Goal: Check status: Check status

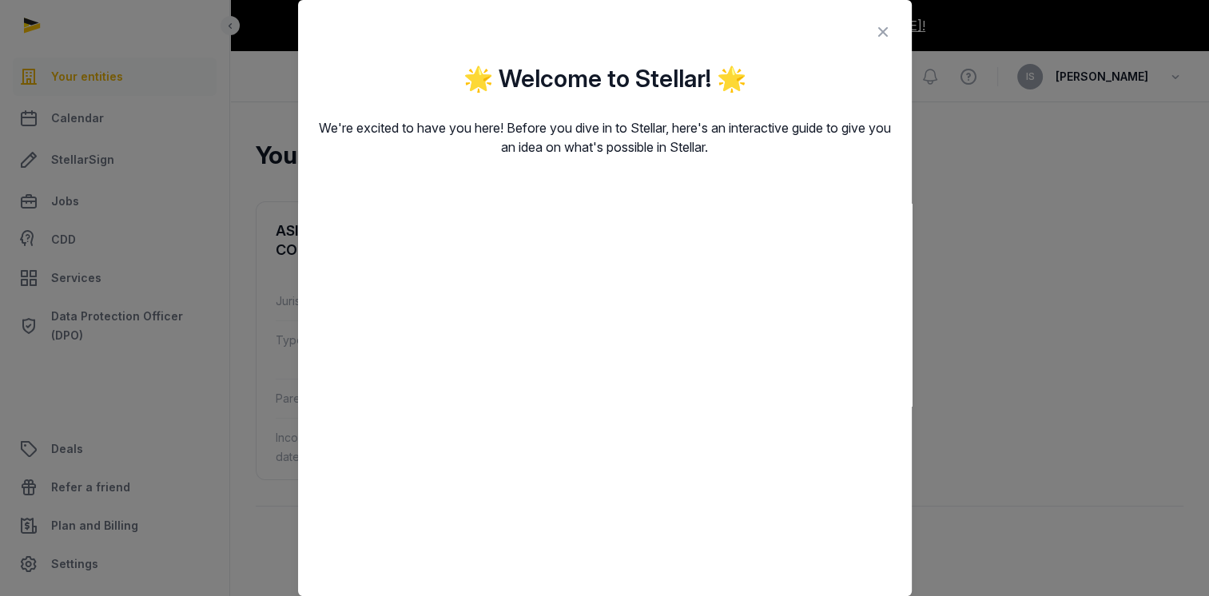
click at [876, 34] on icon at bounding box center [883, 32] width 19 height 26
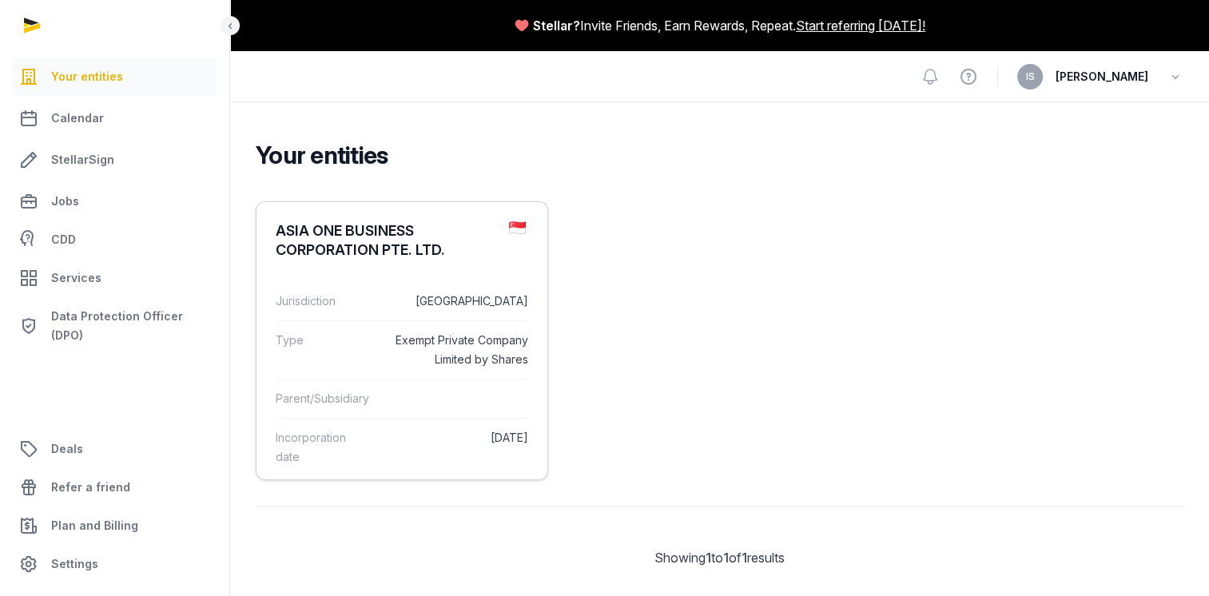
click at [341, 285] on div "Jurisdiction [GEOGRAPHIC_DATA]" at bounding box center [402, 301] width 253 height 38
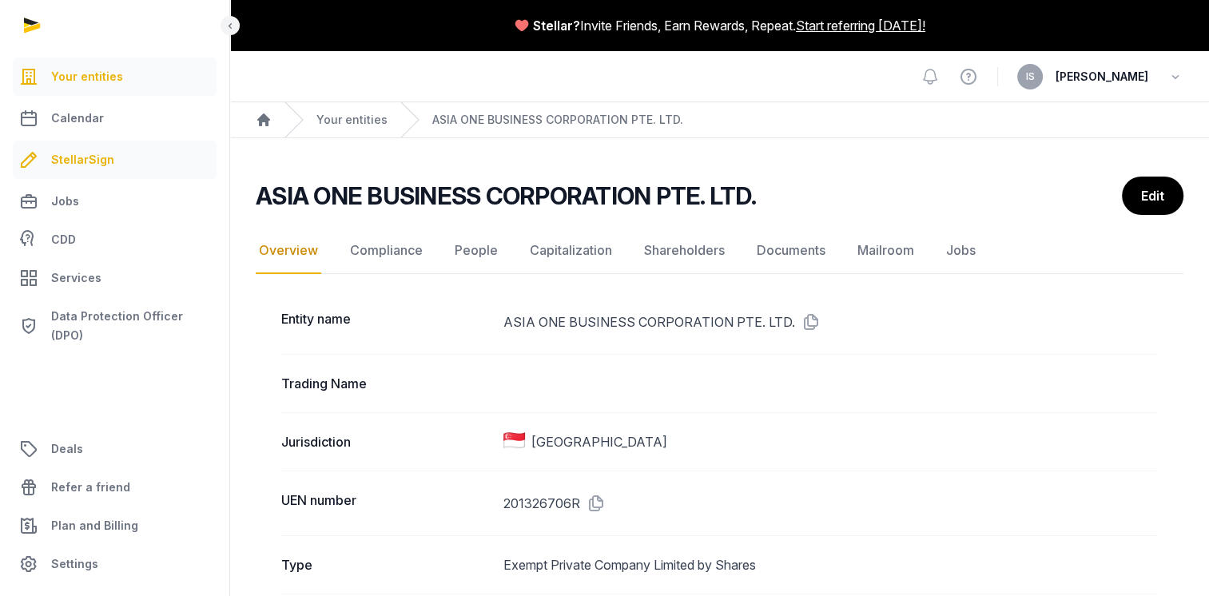
click at [82, 161] on span "StellarSign" at bounding box center [82, 159] width 63 height 19
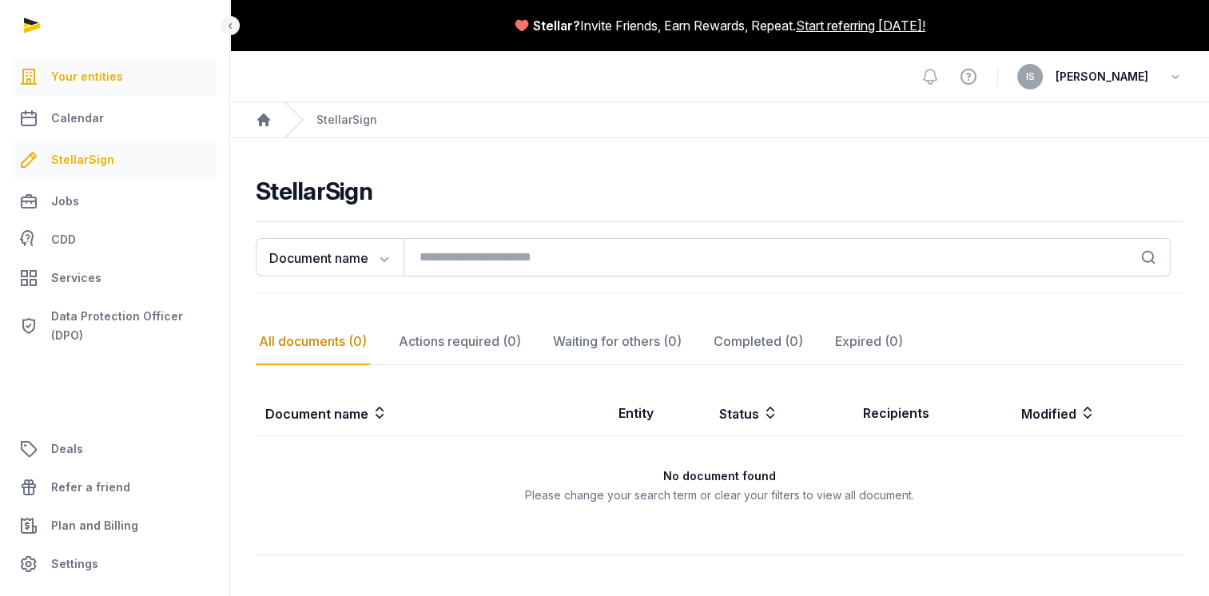
click at [81, 77] on span "Your entities" at bounding box center [87, 76] width 72 height 19
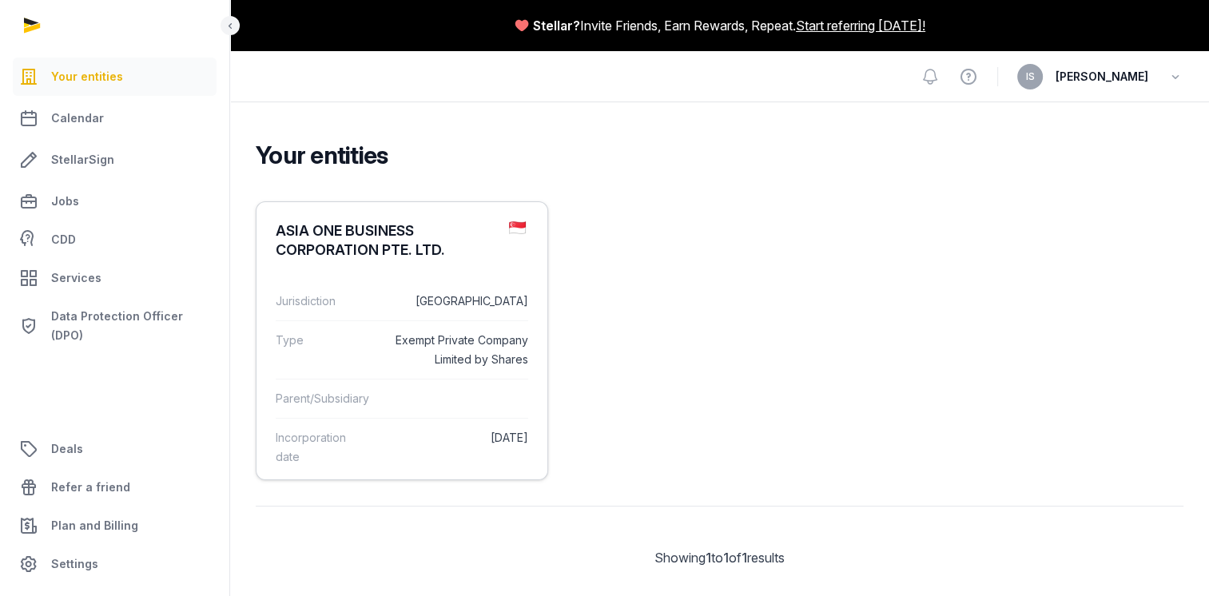
click at [438, 301] on dd "[GEOGRAPHIC_DATA]" at bounding box center [456, 301] width 144 height 19
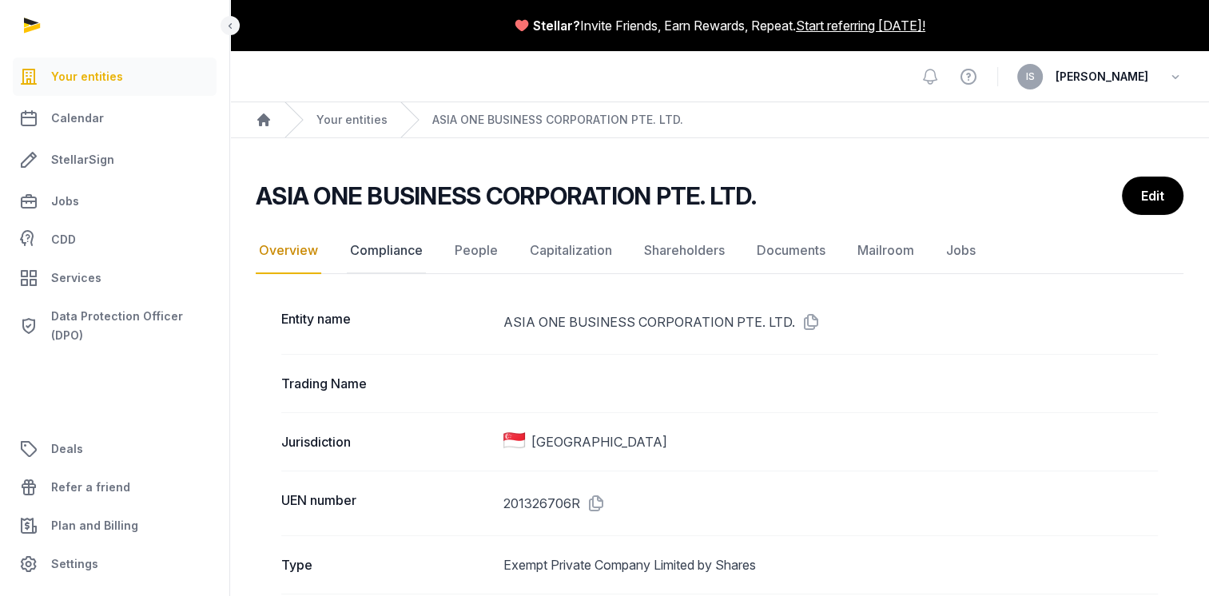
click at [418, 253] on link "Compliance" at bounding box center [386, 251] width 79 height 46
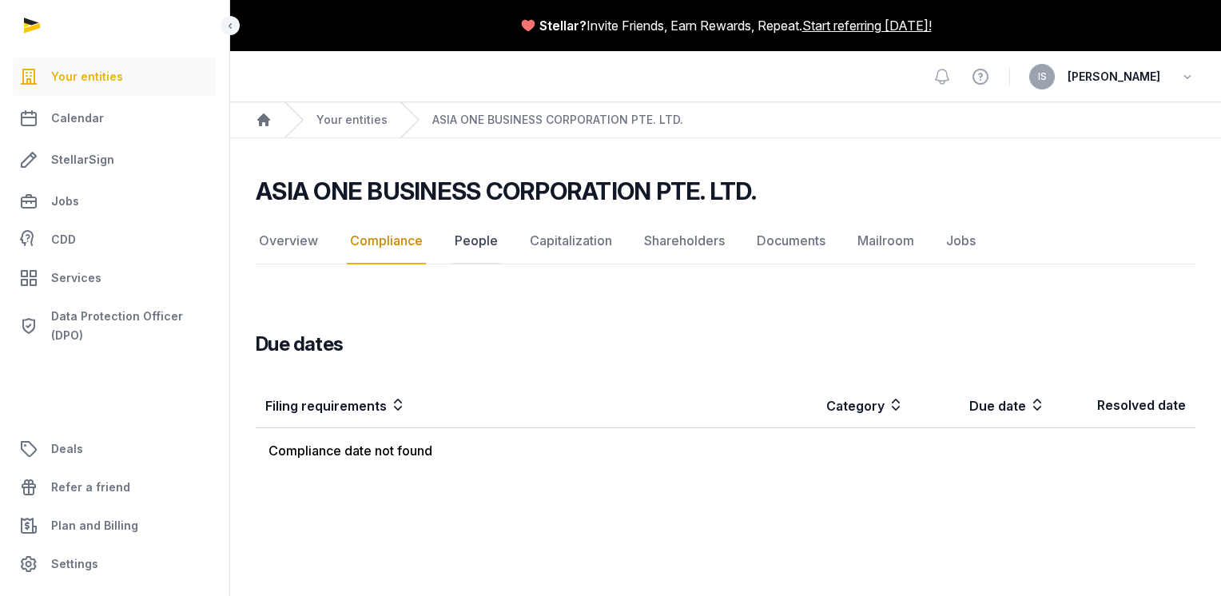
click at [480, 238] on link "People" at bounding box center [477, 241] width 50 height 46
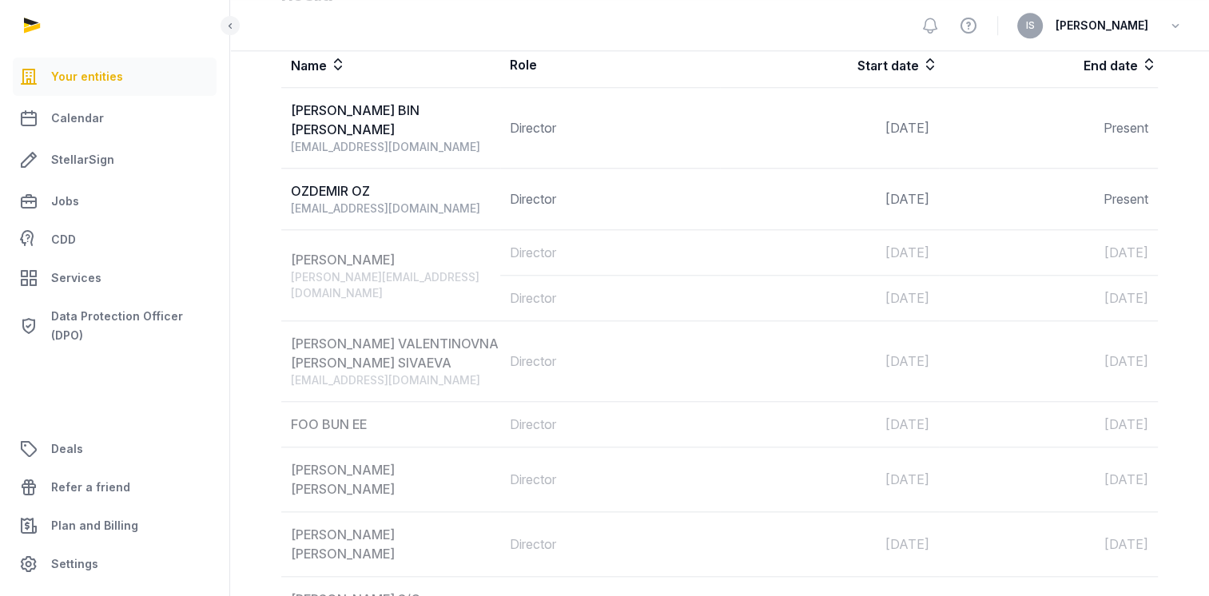
scroll to position [1741, 0]
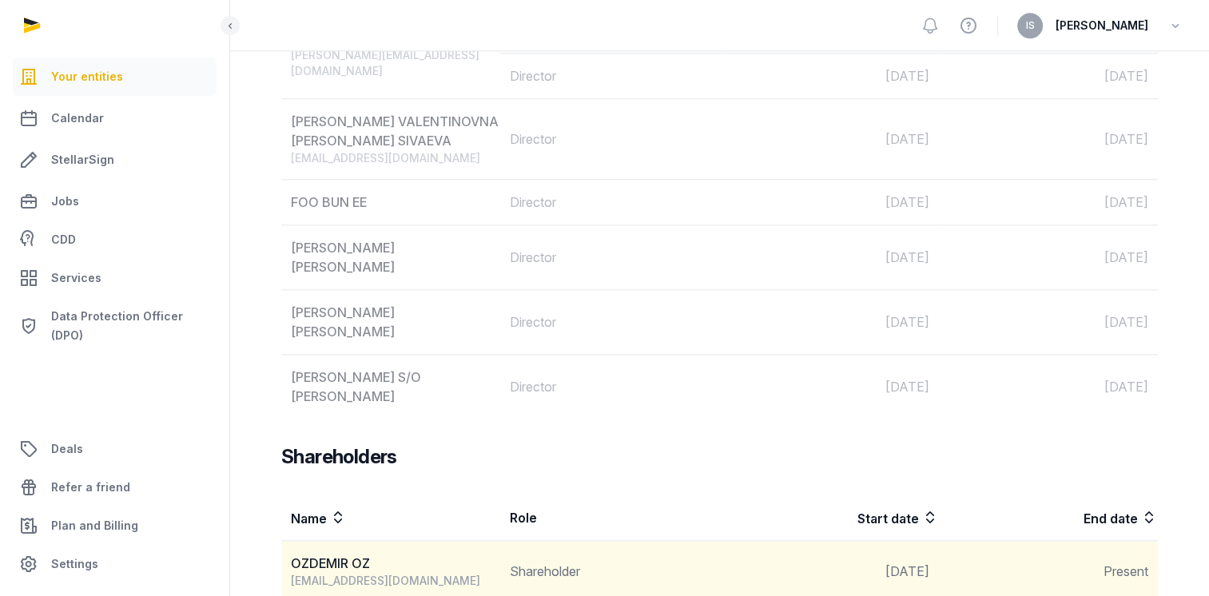
click at [480, 554] on div "OZDEMIR OZ" at bounding box center [395, 563] width 209 height 19
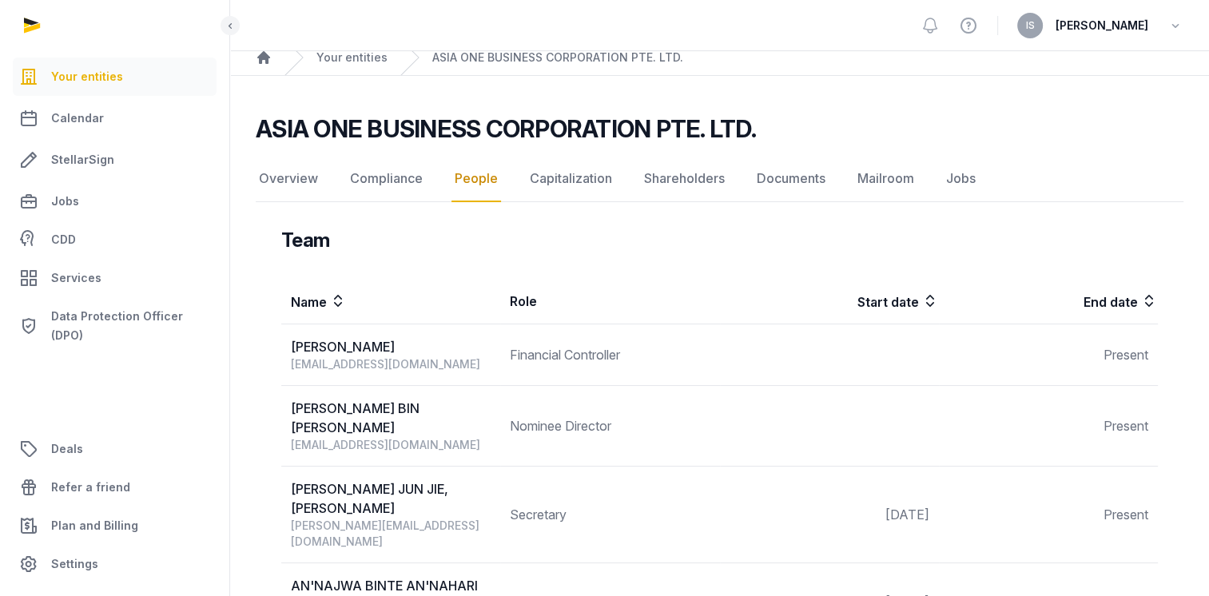
scroll to position [0, 0]
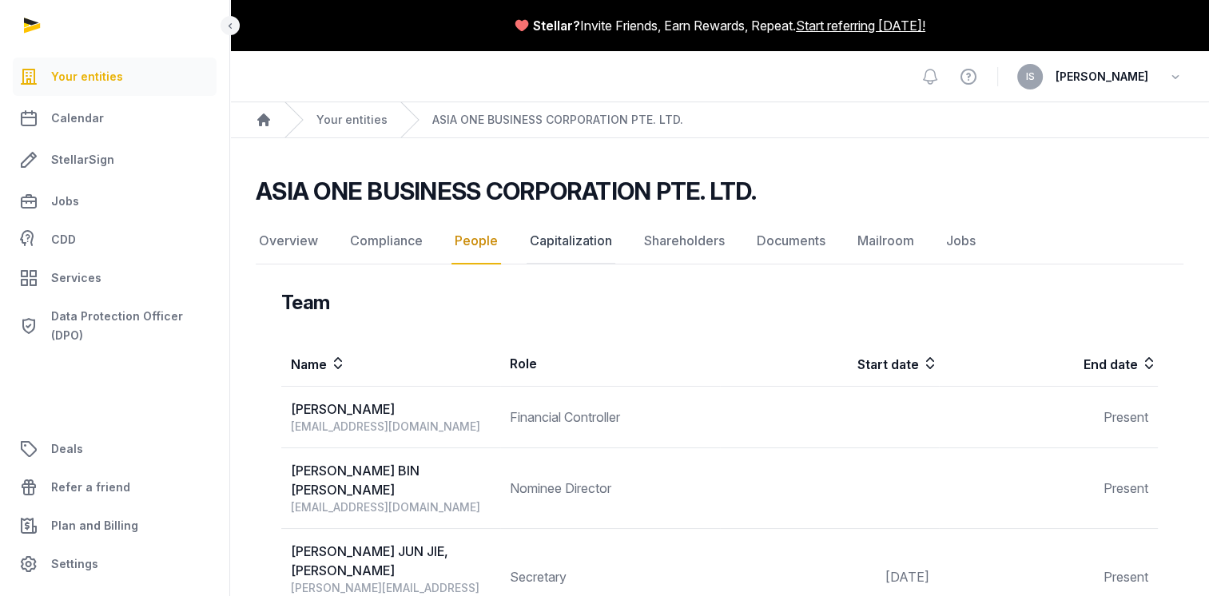
click at [579, 236] on link "Capitalization" at bounding box center [571, 241] width 89 height 46
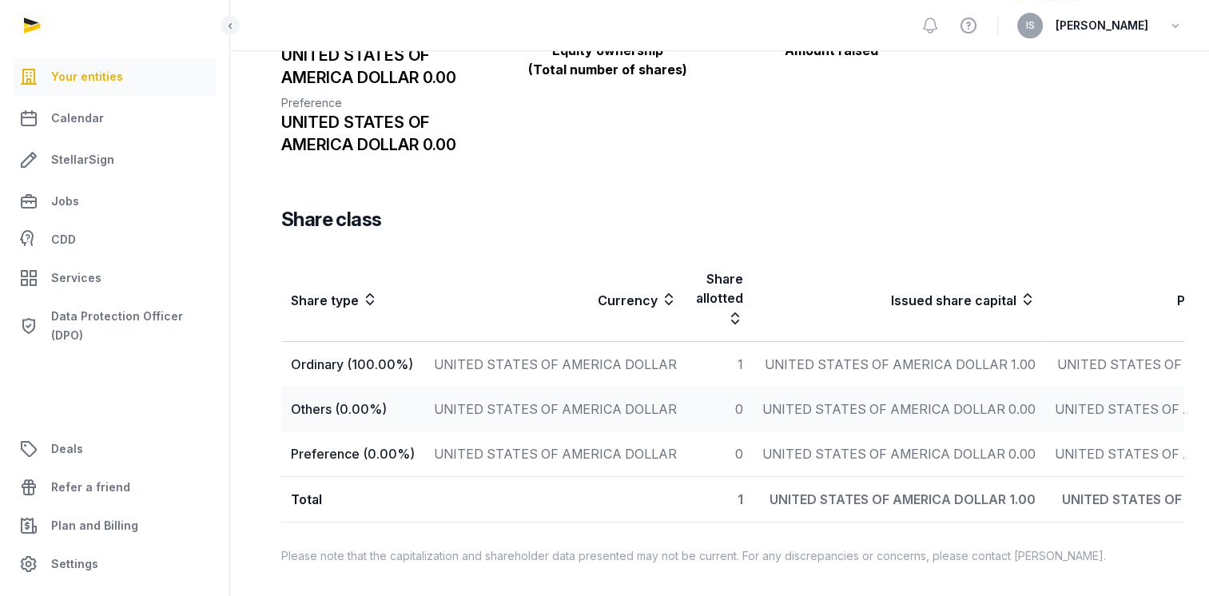
scroll to position [39, 0]
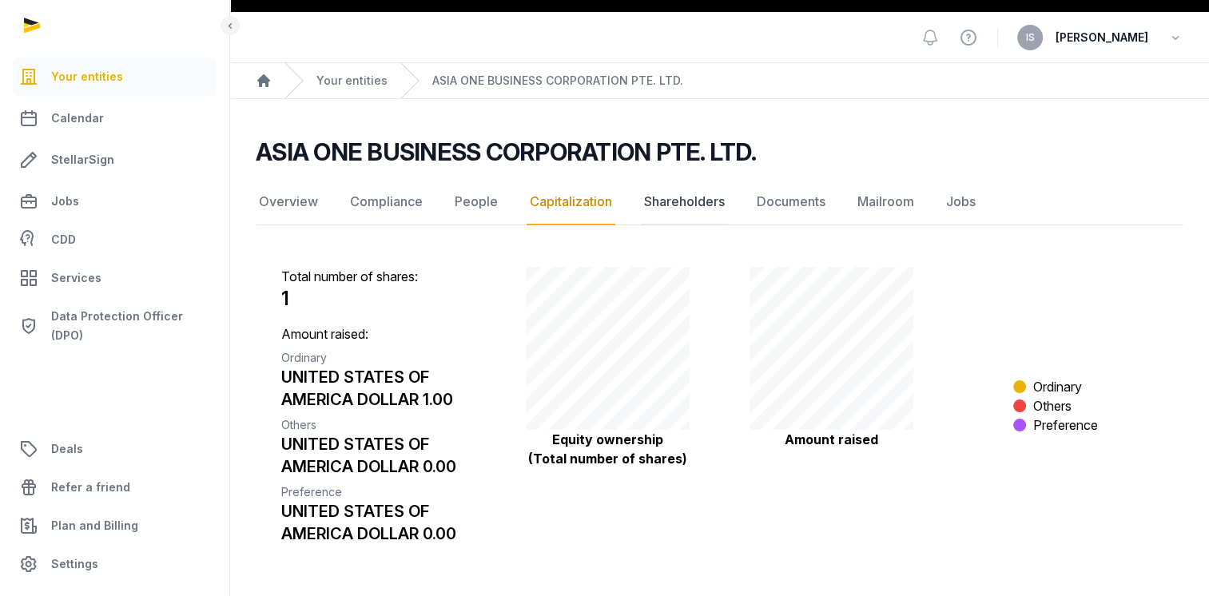
click at [676, 201] on link "Shareholders" at bounding box center [684, 202] width 87 height 46
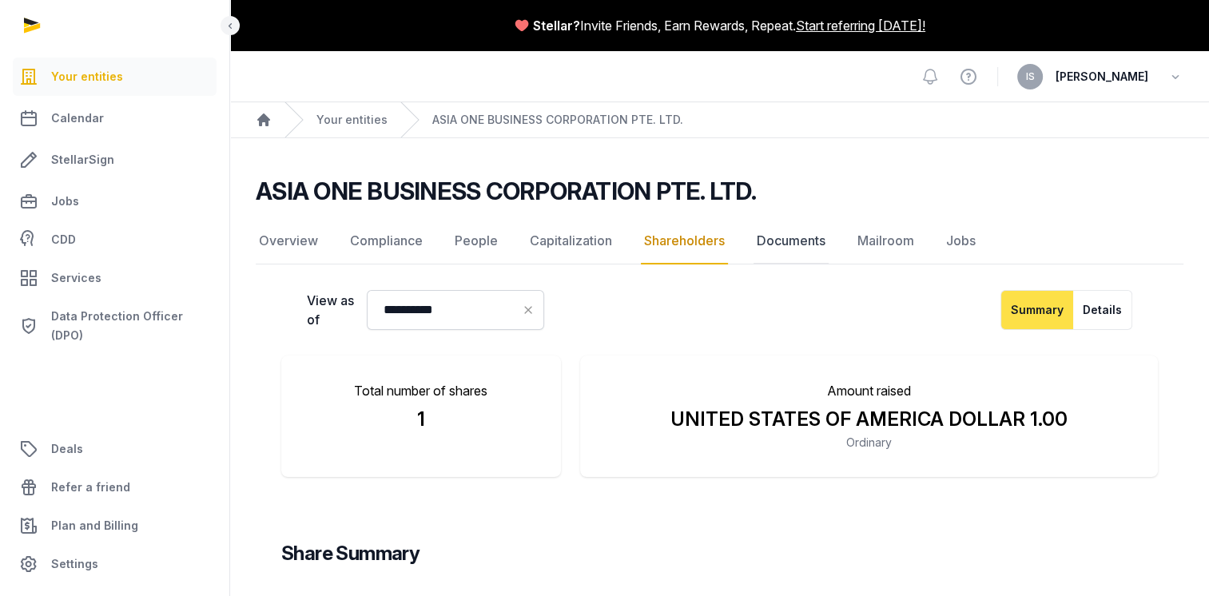
click at [806, 241] on link "Documents" at bounding box center [791, 241] width 75 height 46
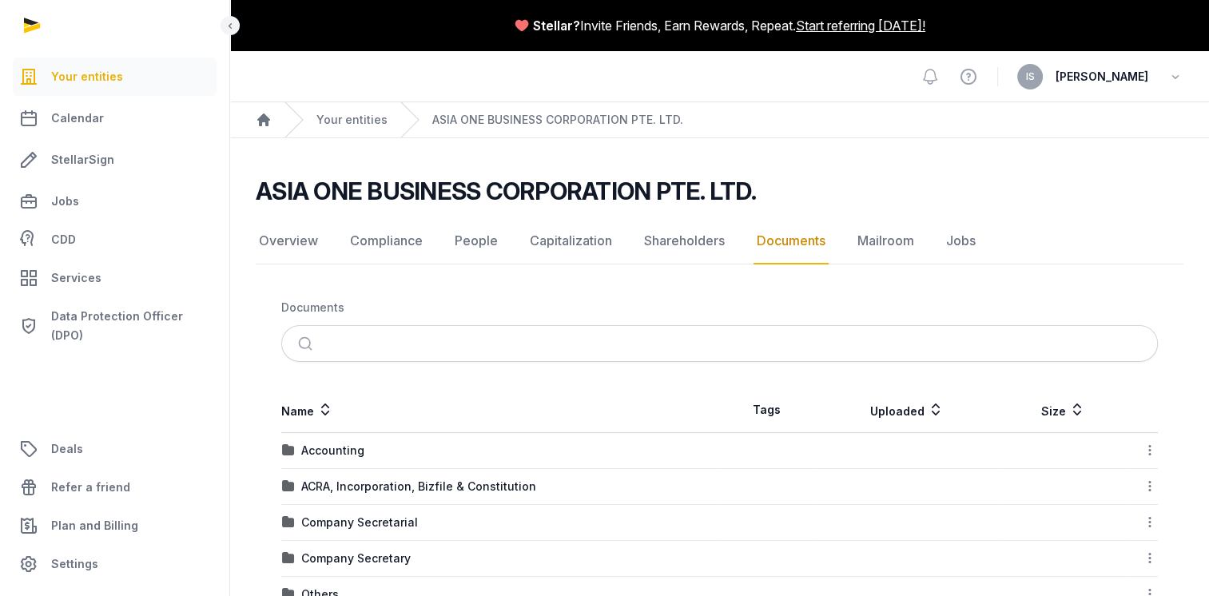
scroll to position [240, 0]
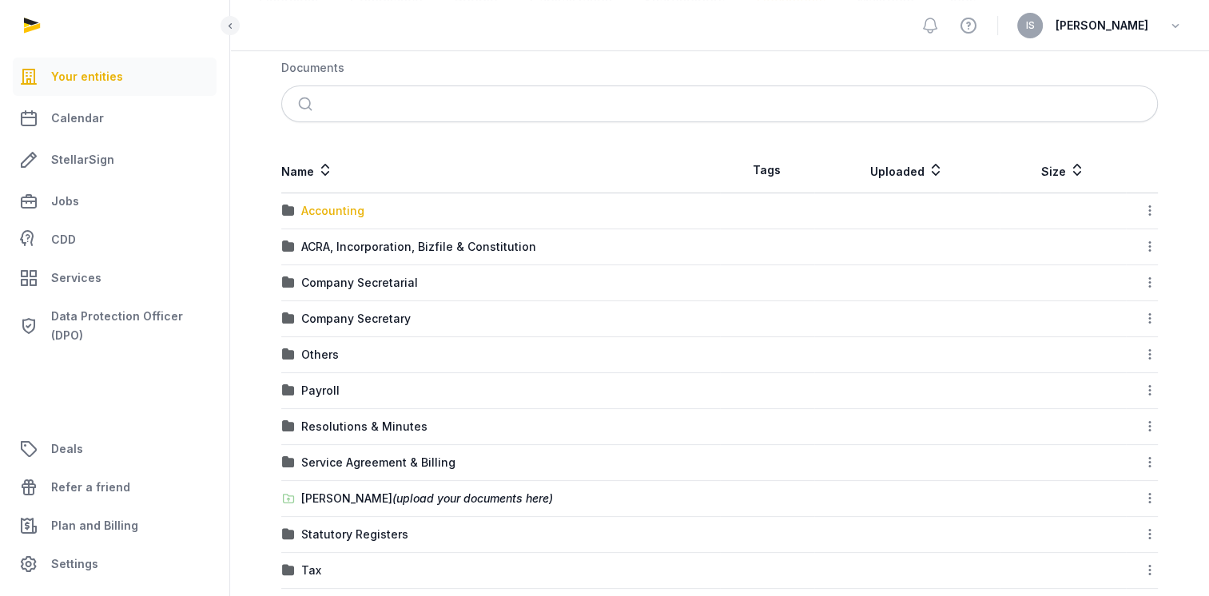
click at [341, 210] on div "Accounting" at bounding box center [332, 211] width 63 height 16
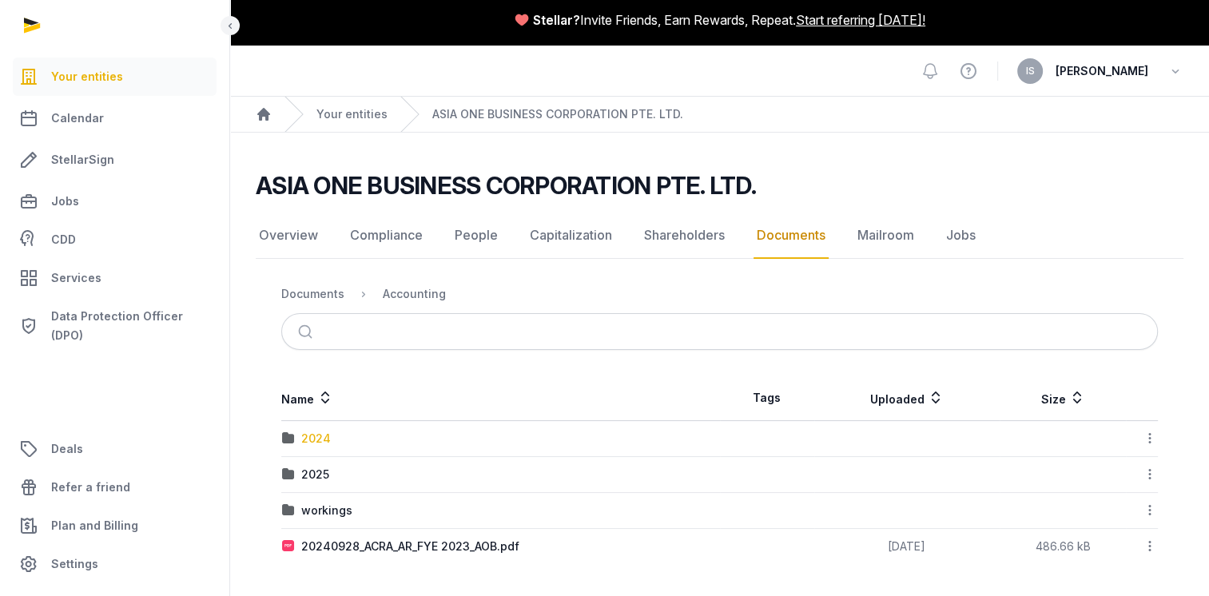
scroll to position [3, 0]
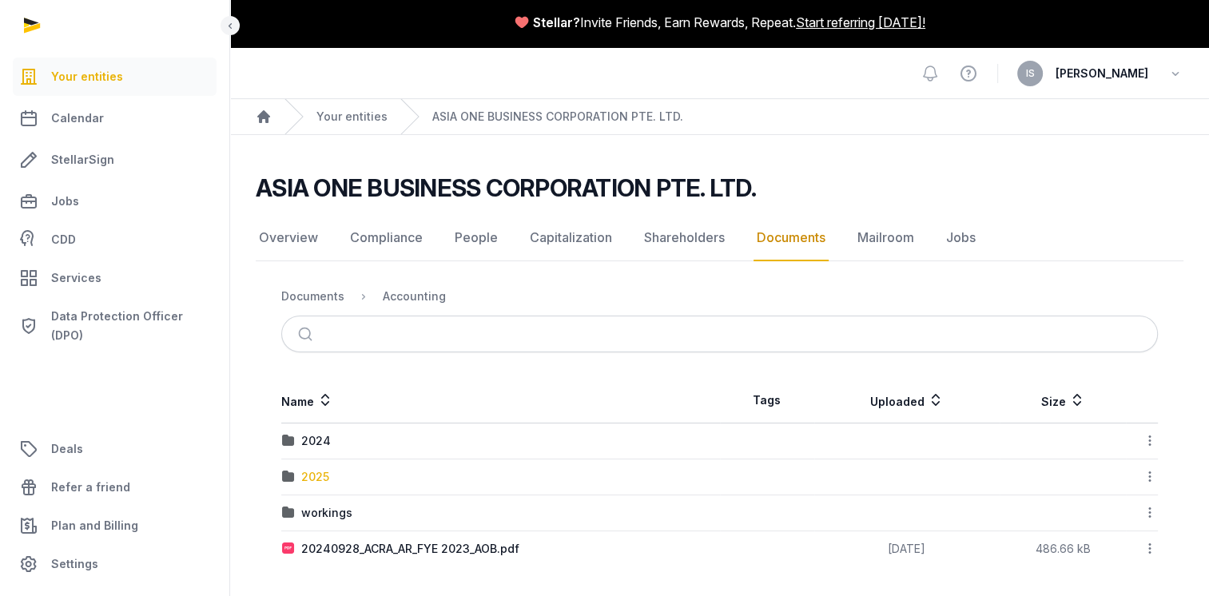
click at [321, 472] on div "2025" at bounding box center [315, 477] width 28 height 16
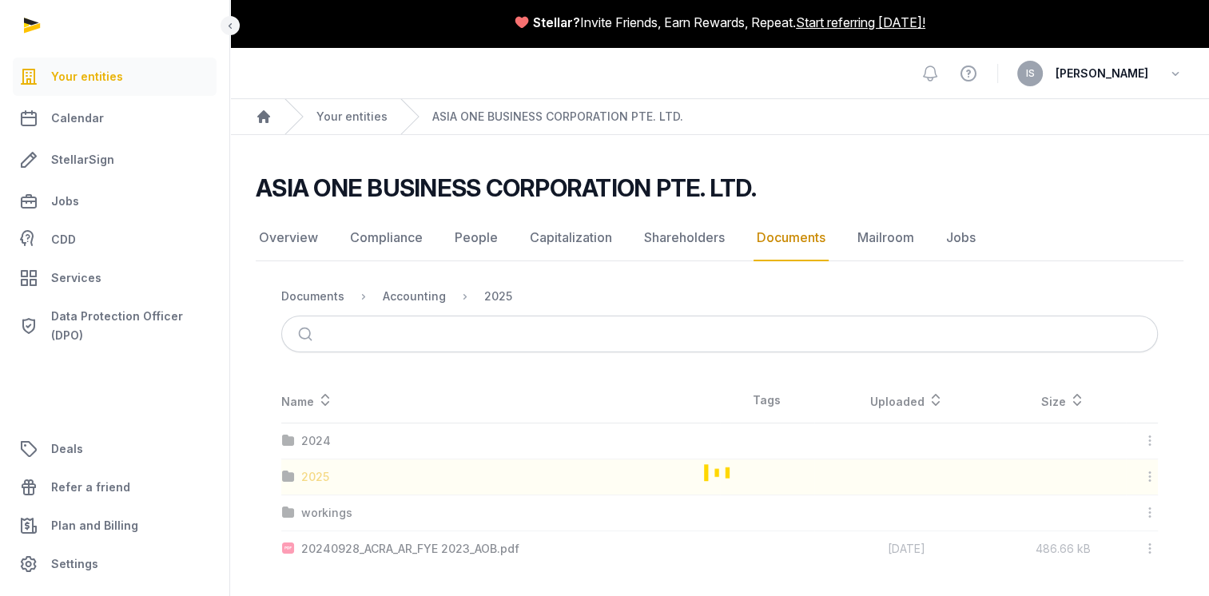
scroll to position [6, 0]
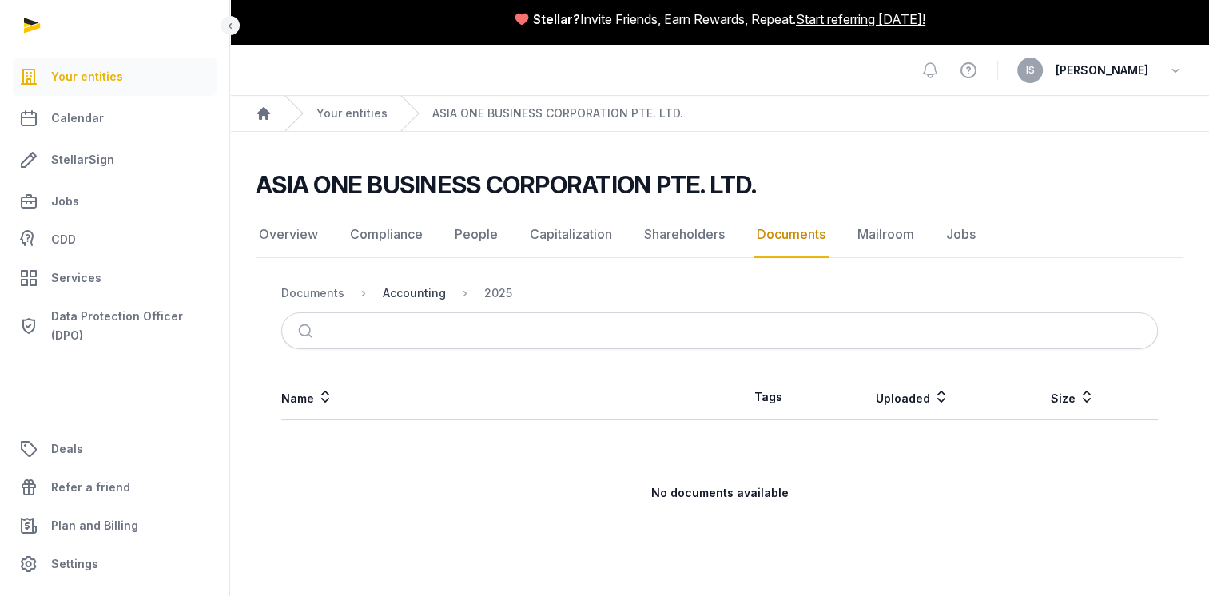
click at [408, 295] on div "Accounting" at bounding box center [414, 293] width 63 height 16
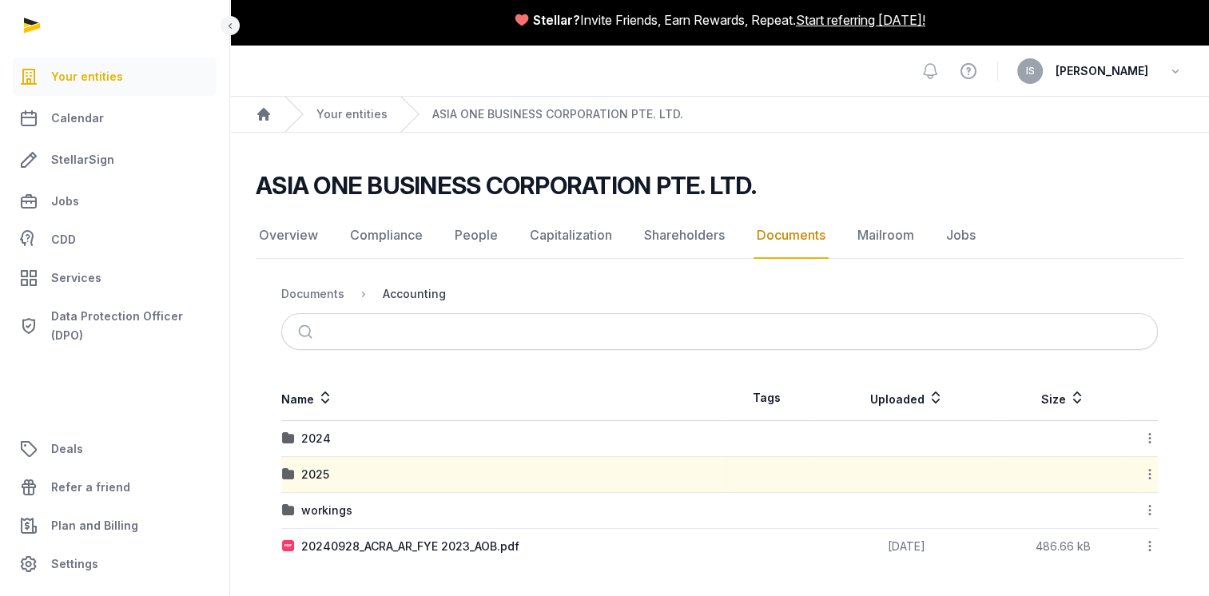
scroll to position [3, 0]
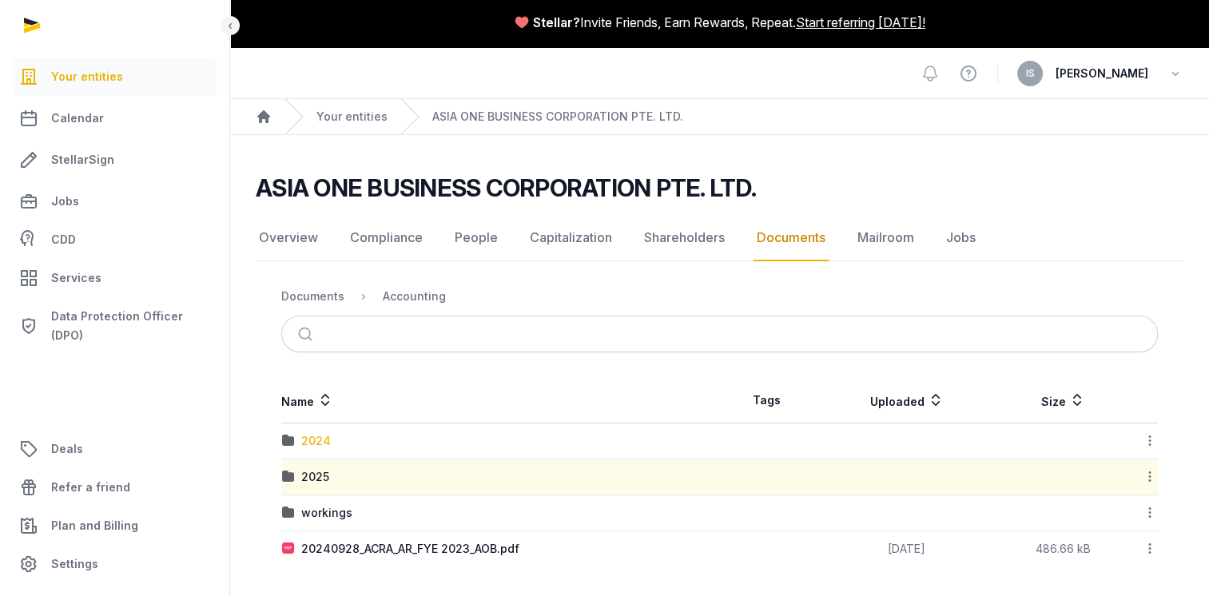
click at [305, 433] on div "2024" at bounding box center [316, 441] width 30 height 16
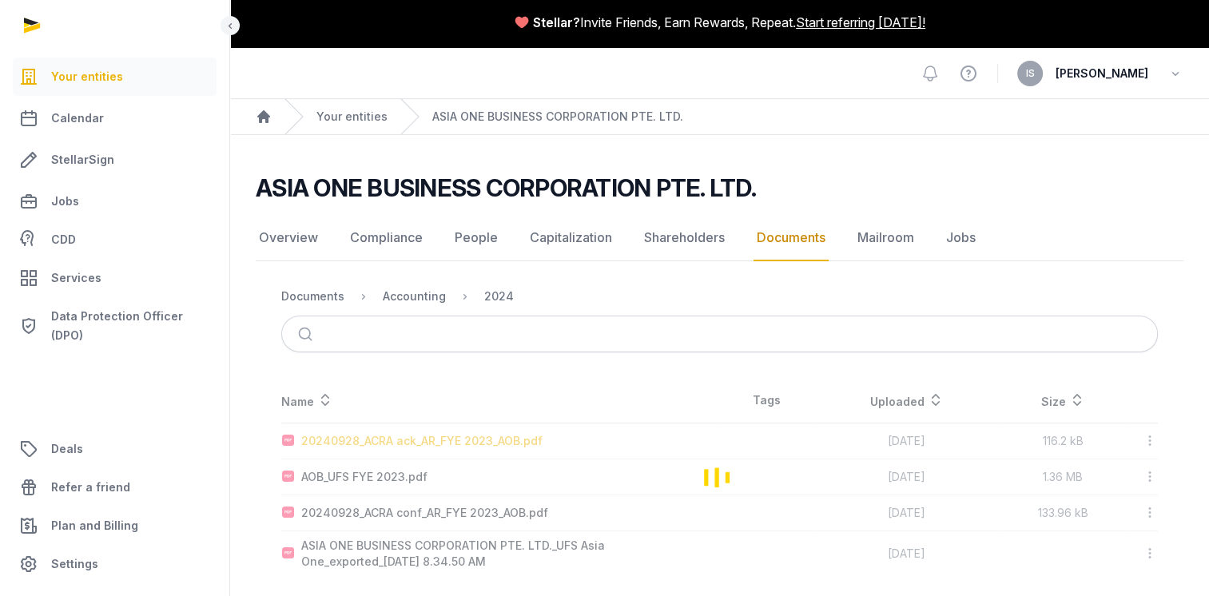
scroll to position [13, 0]
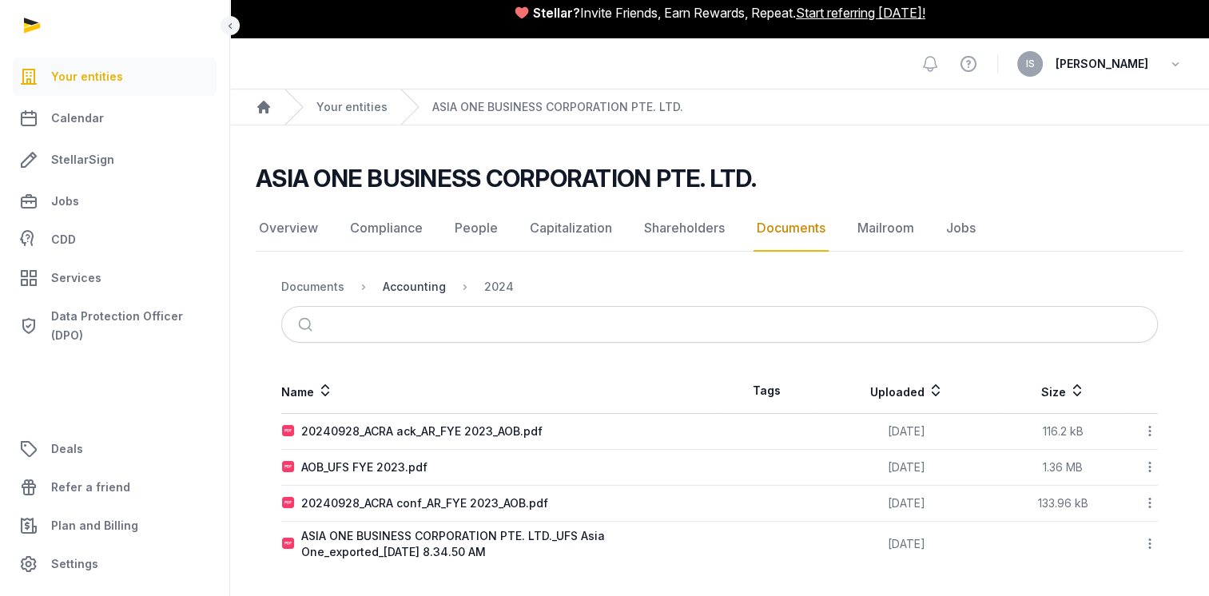
click at [421, 286] on div "Accounting" at bounding box center [414, 287] width 63 height 16
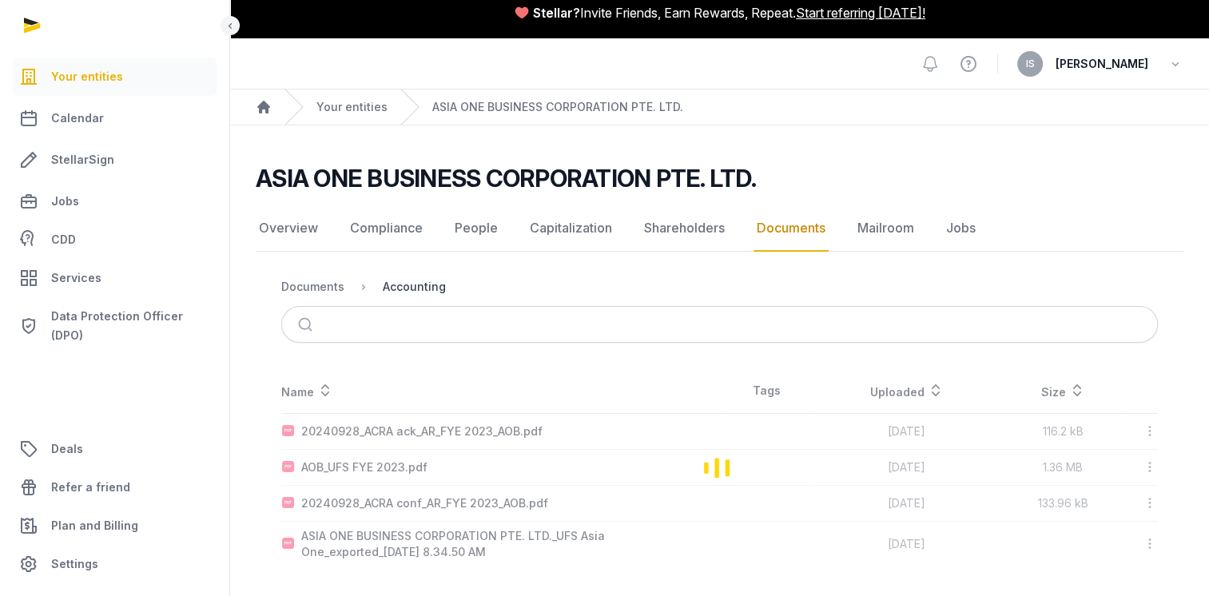
scroll to position [3, 0]
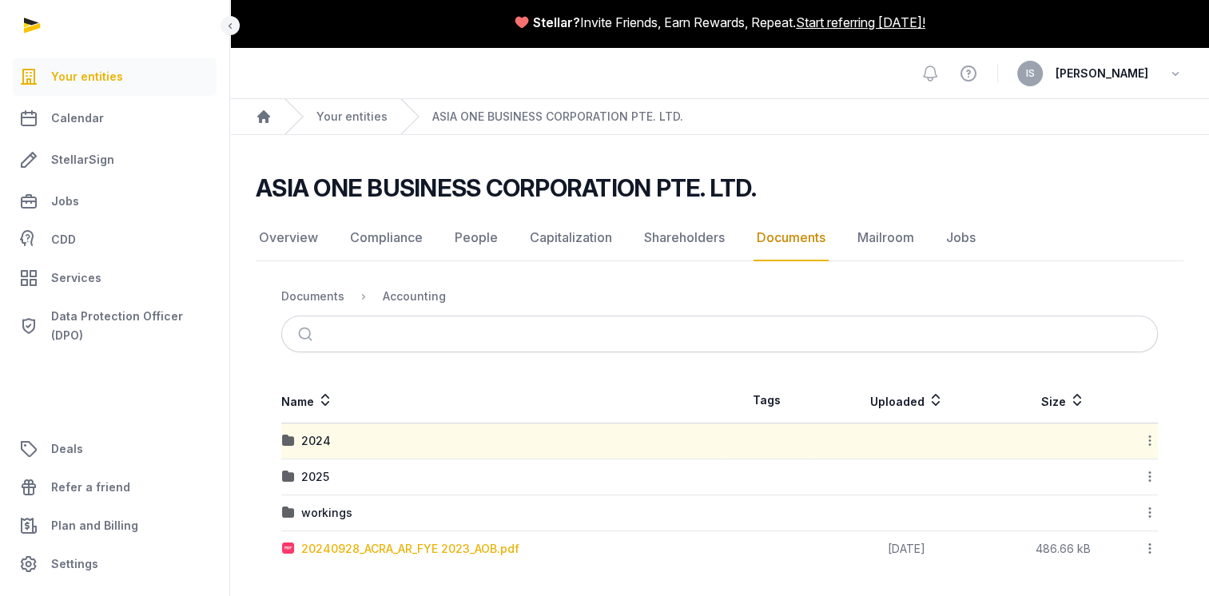
click at [416, 544] on div "20240928_ACRA_AR_FYE 2023_AOB.pdf" at bounding box center [410, 549] width 218 height 16
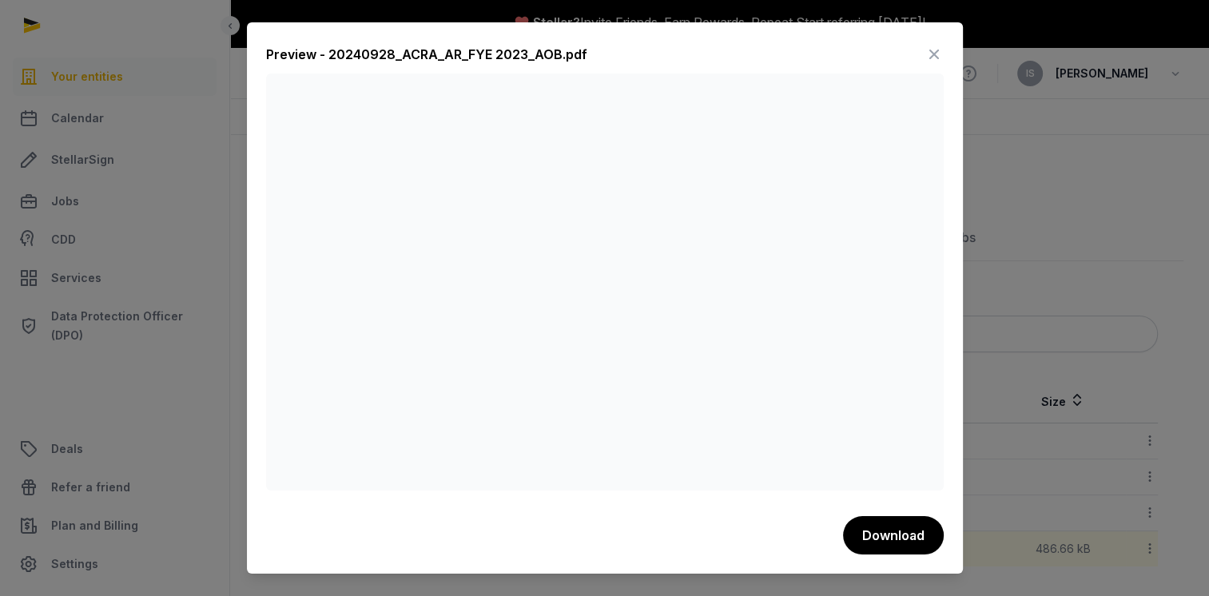
click at [934, 57] on icon at bounding box center [934, 55] width 19 height 26
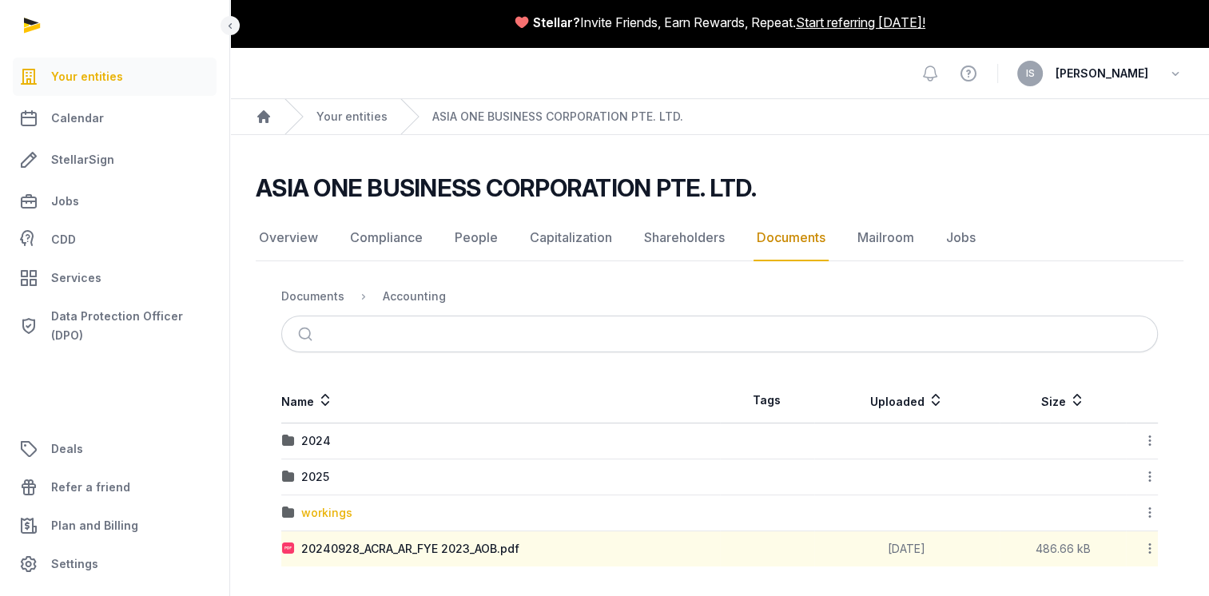
click at [313, 509] on div "workings" at bounding box center [326, 513] width 51 height 16
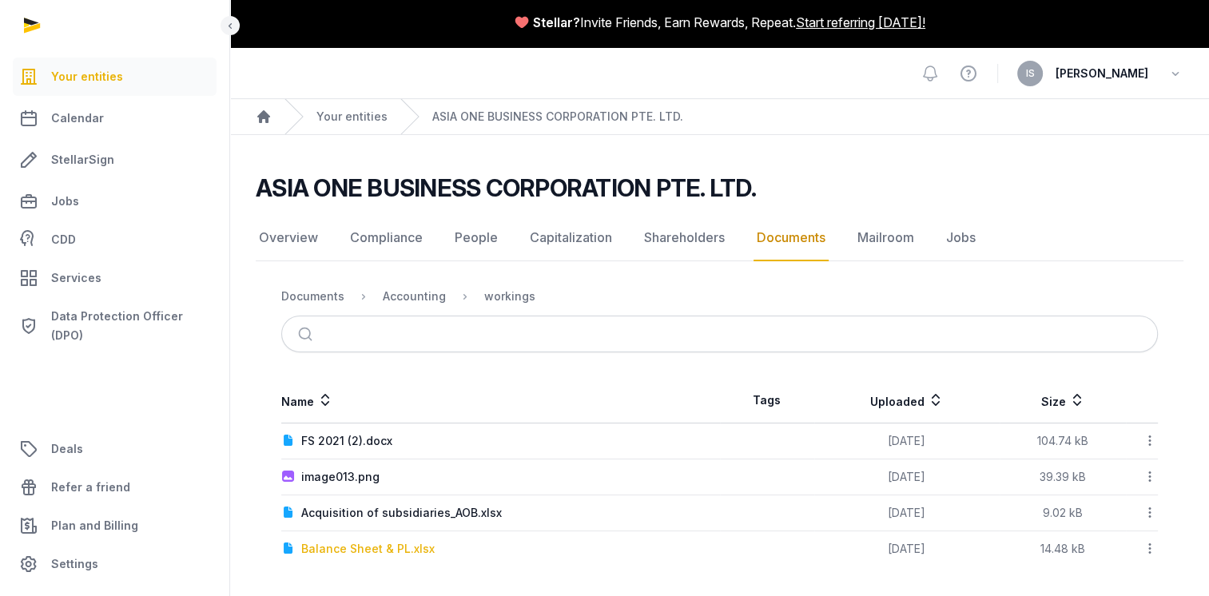
click at [398, 549] on div "Balance Sheet & PL.xlsx" at bounding box center [367, 549] width 133 height 16
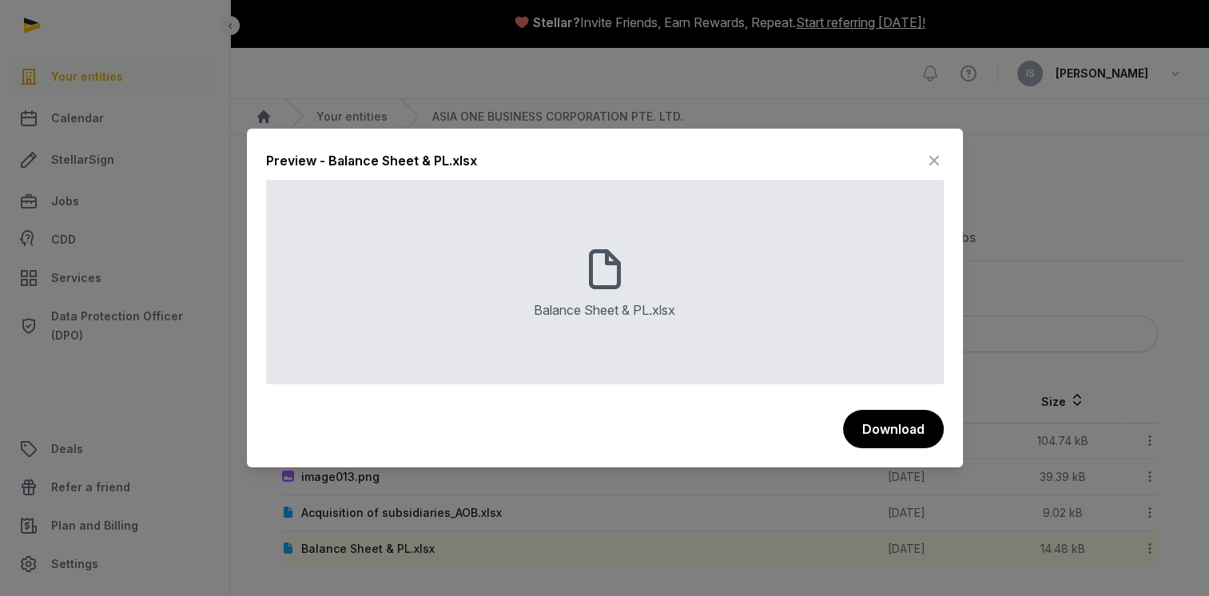
click at [608, 275] on icon at bounding box center [604, 270] width 141 height 50
click at [908, 428] on button "Download" at bounding box center [893, 429] width 102 height 40
click at [942, 164] on icon at bounding box center [934, 161] width 19 height 26
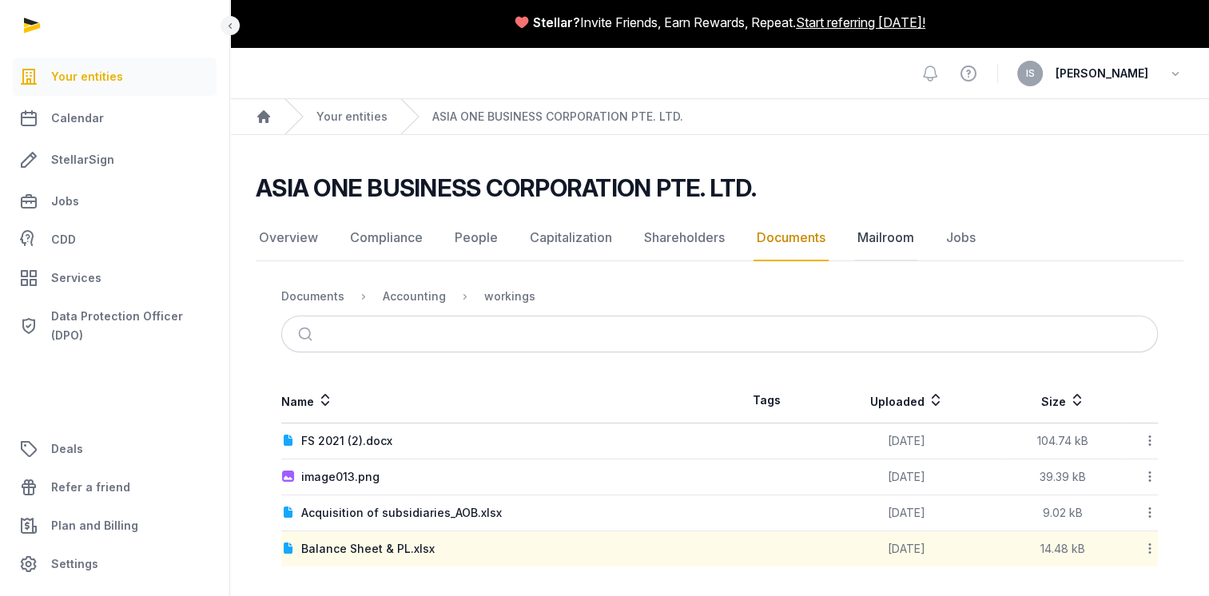
click at [904, 238] on link "Mailroom" at bounding box center [886, 238] width 63 height 46
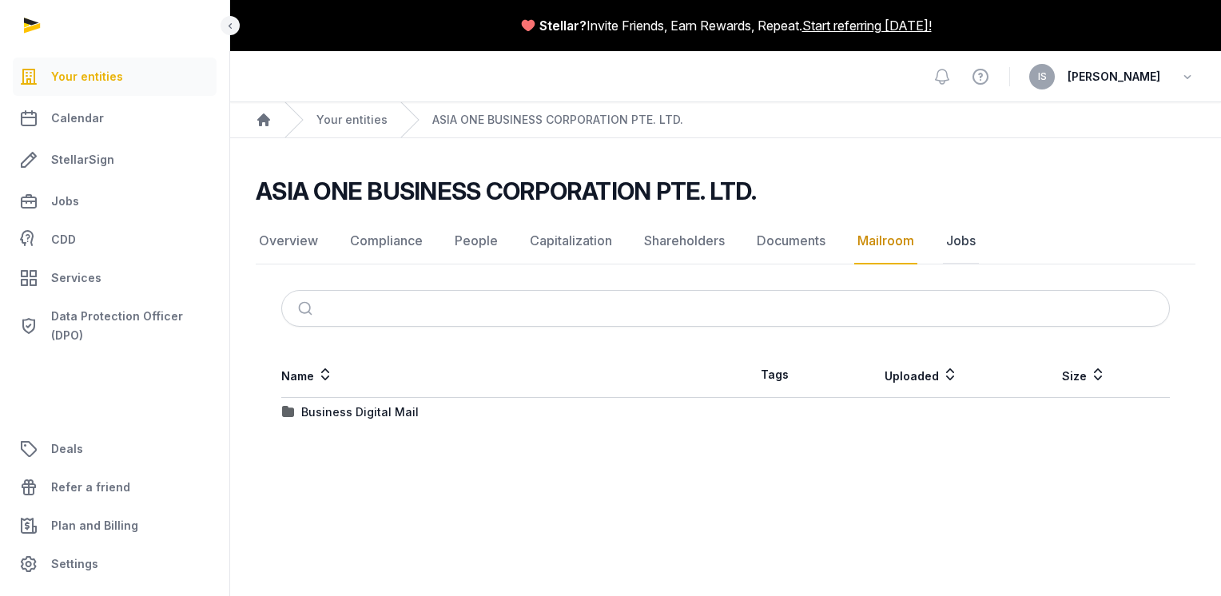
click at [953, 244] on link "Jobs" at bounding box center [961, 241] width 36 height 46
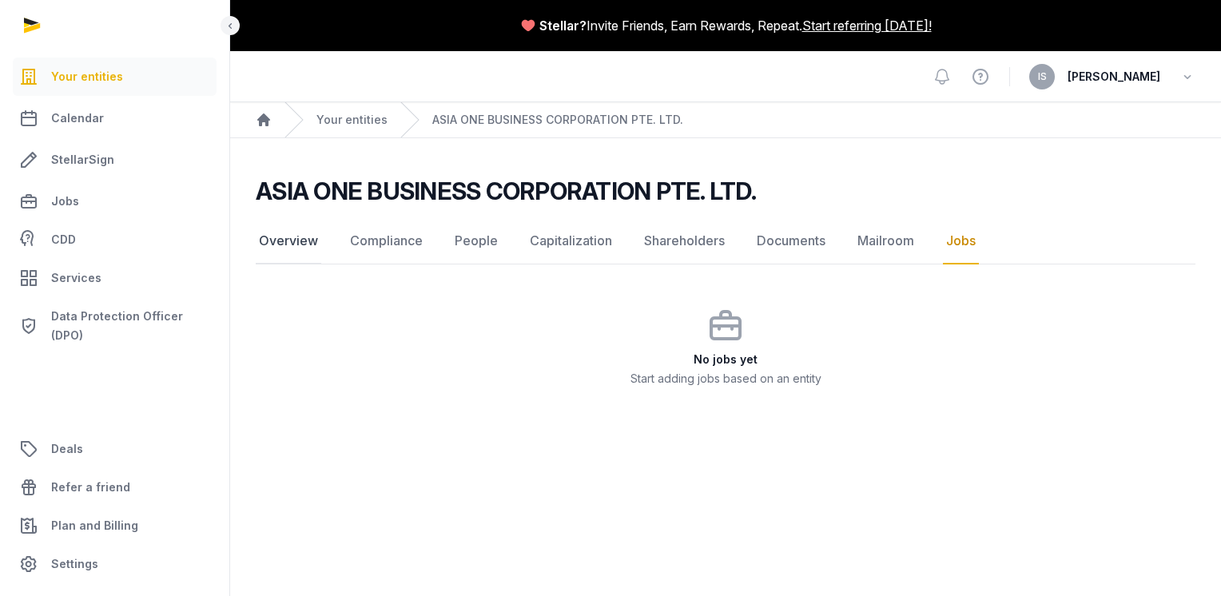
click at [269, 239] on link "Overview" at bounding box center [289, 241] width 66 height 46
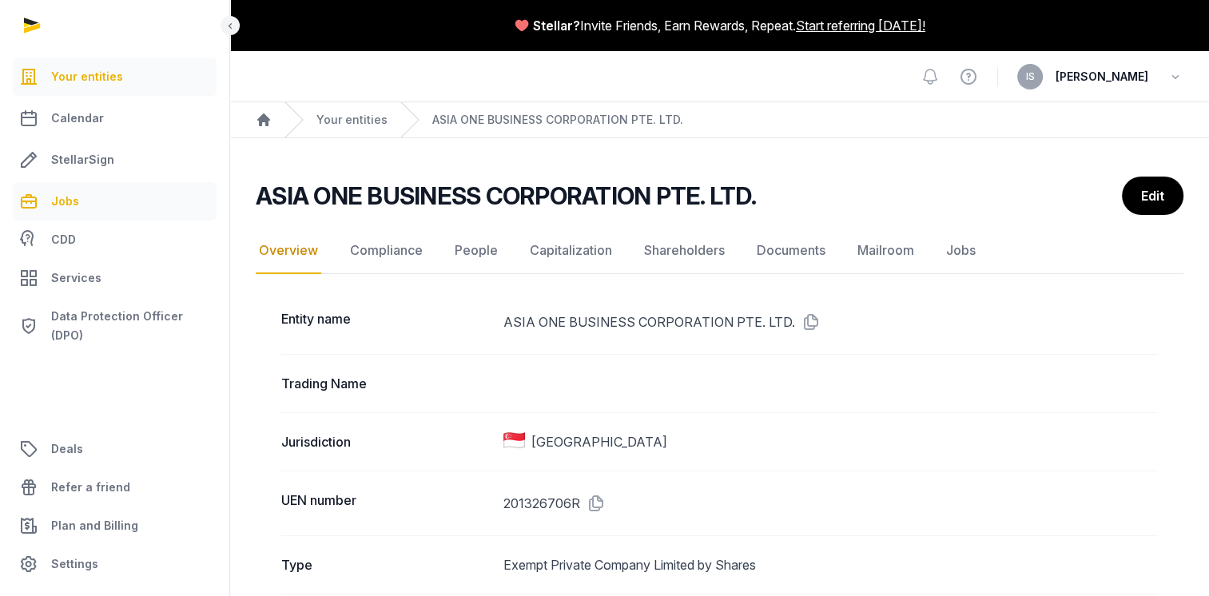
click at [78, 195] on link "Jobs" at bounding box center [115, 201] width 204 height 38
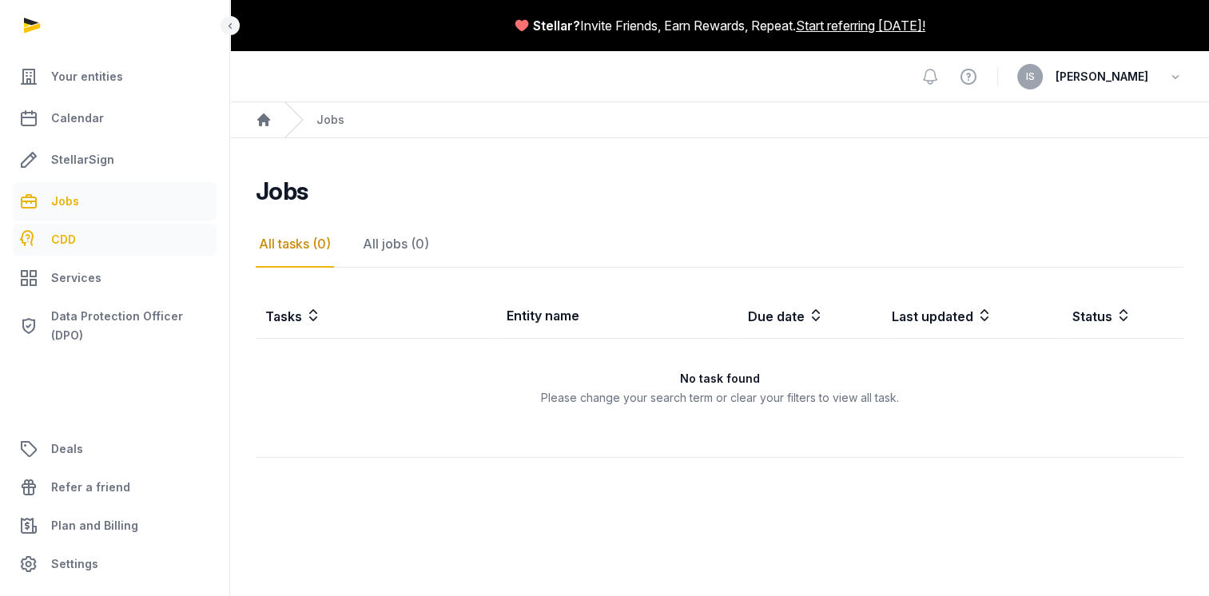
click at [55, 235] on span "CDD" at bounding box center [63, 239] width 25 height 19
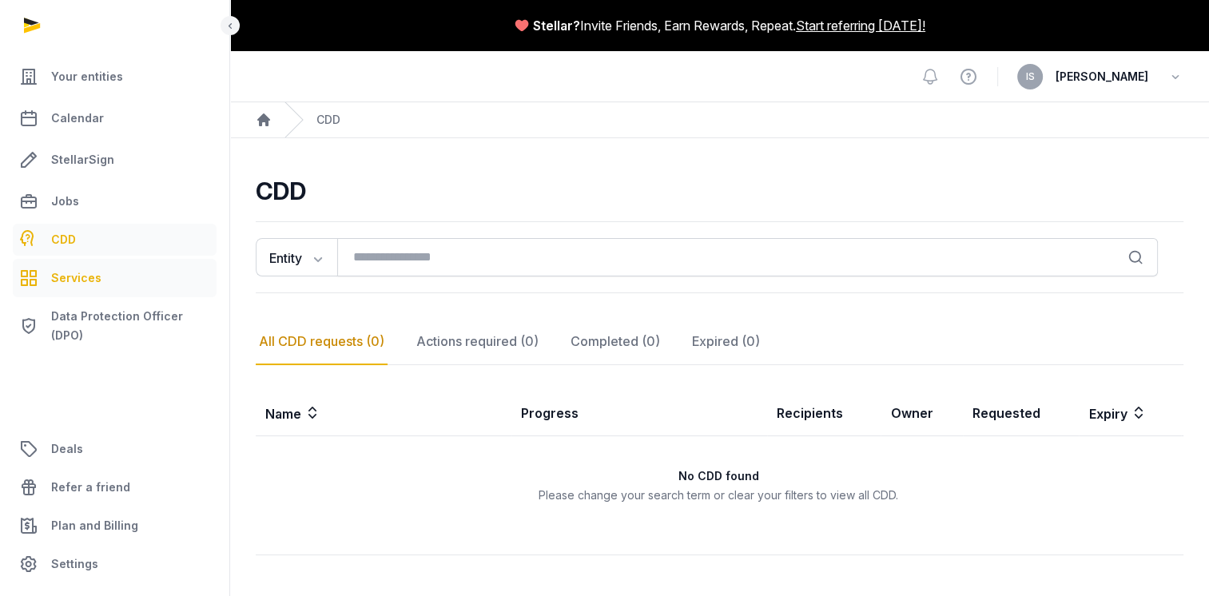
click at [57, 280] on span "Services" at bounding box center [76, 278] width 50 height 19
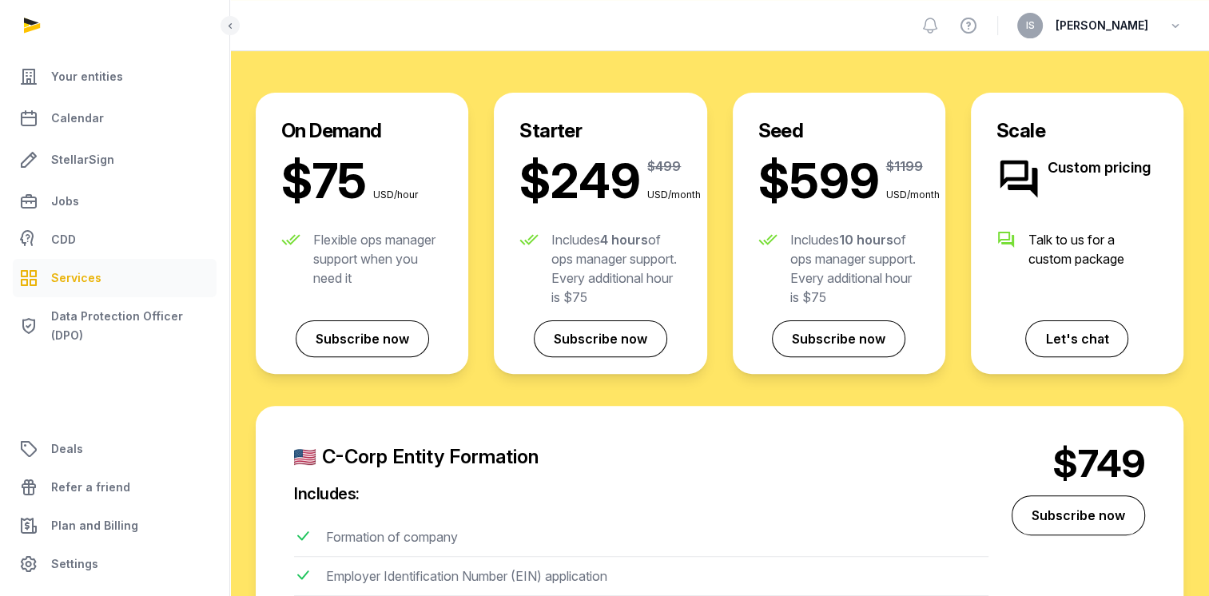
scroll to position [639, 0]
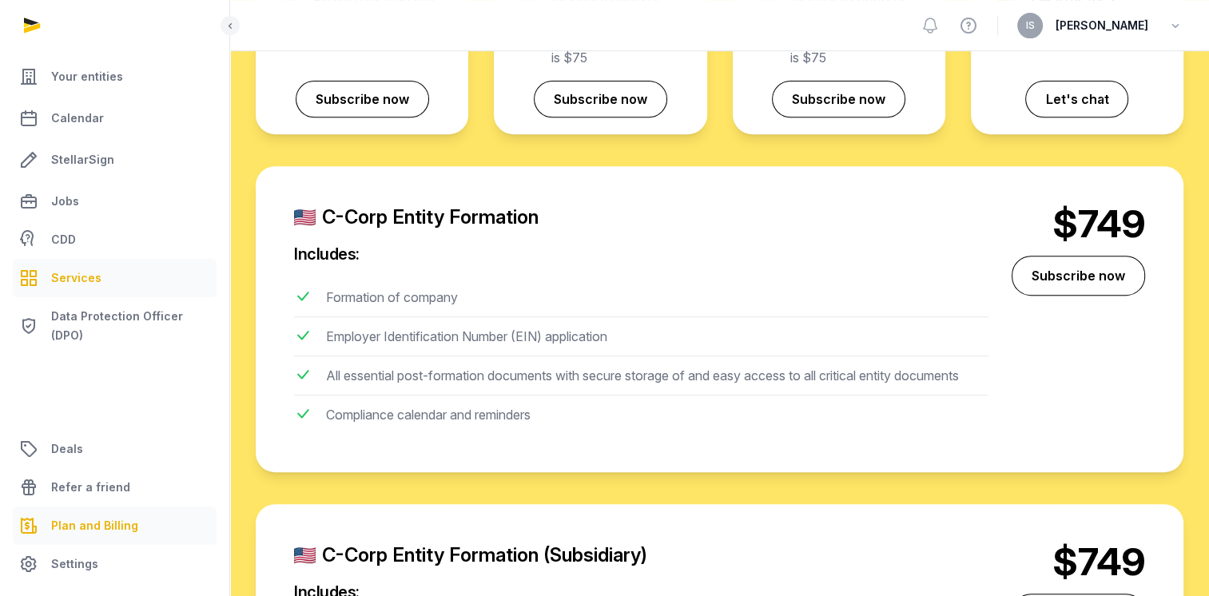
click at [103, 529] on span "Plan and Billing" at bounding box center [94, 525] width 87 height 19
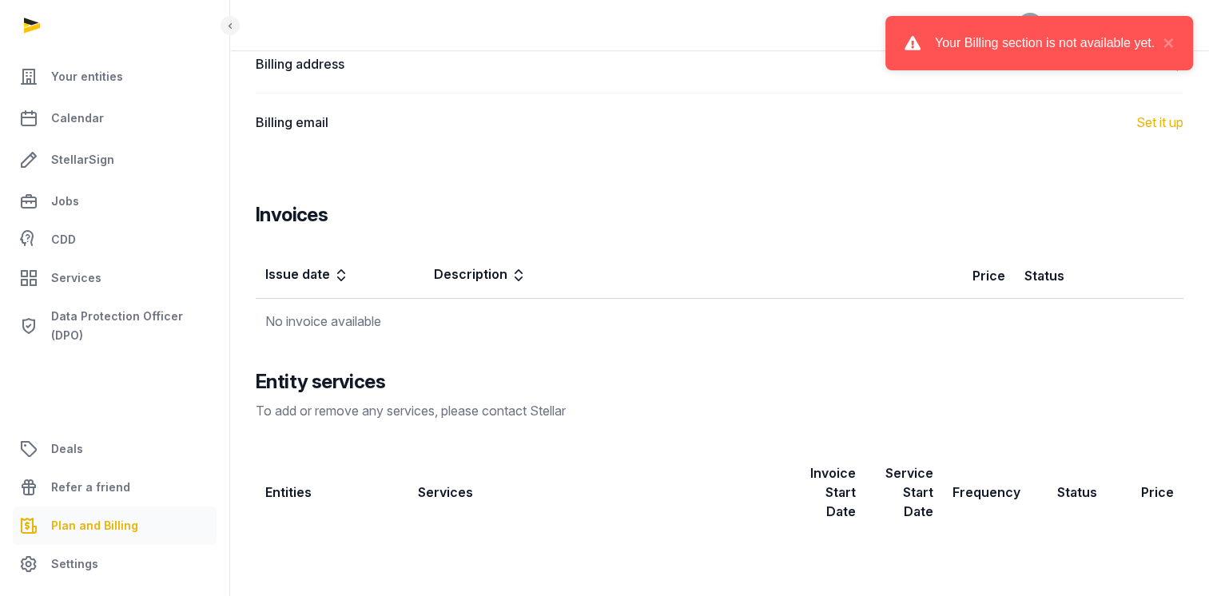
scroll to position [333, 0]
click at [1168, 42] on button "×" at bounding box center [1164, 43] width 19 height 19
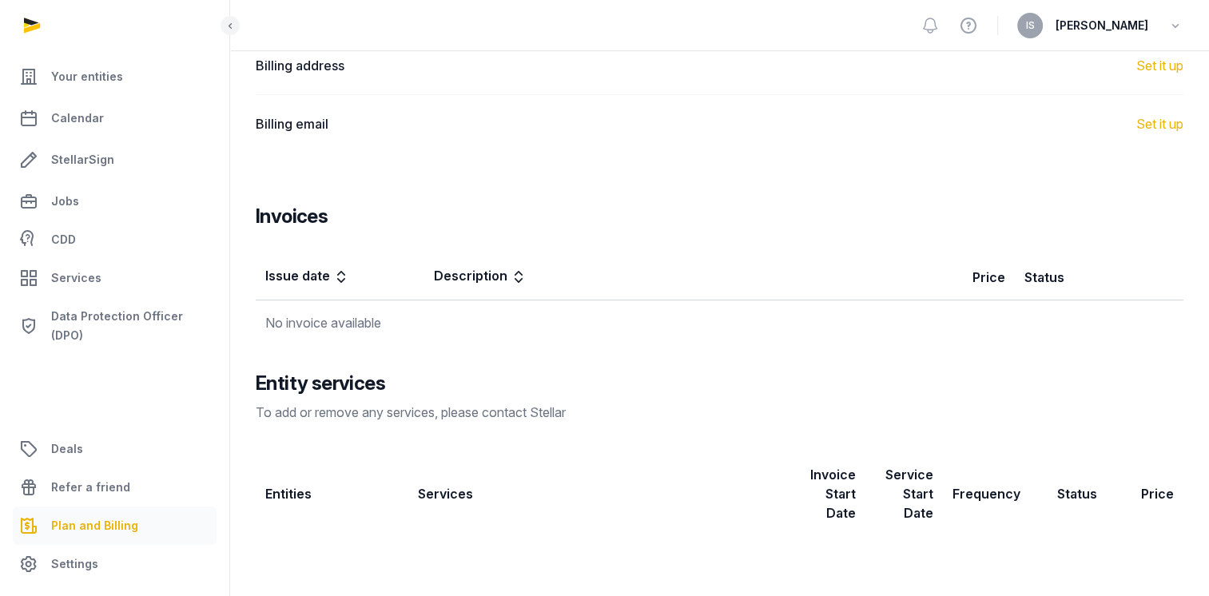
scroll to position [0, 0]
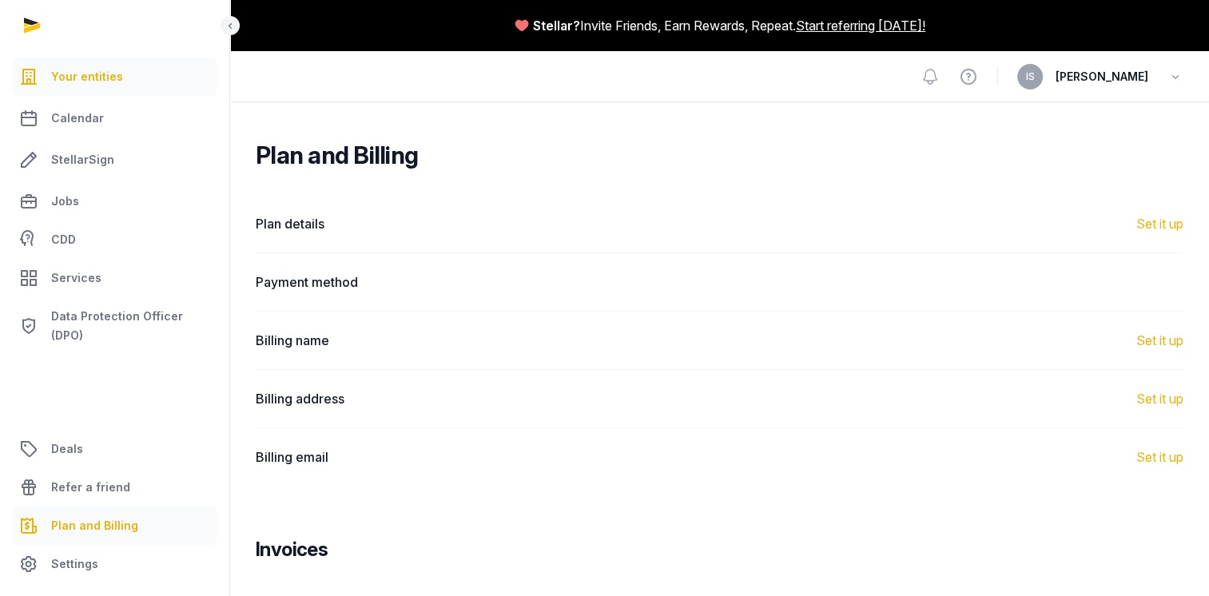
click at [59, 82] on span "Your entities" at bounding box center [87, 76] width 72 height 19
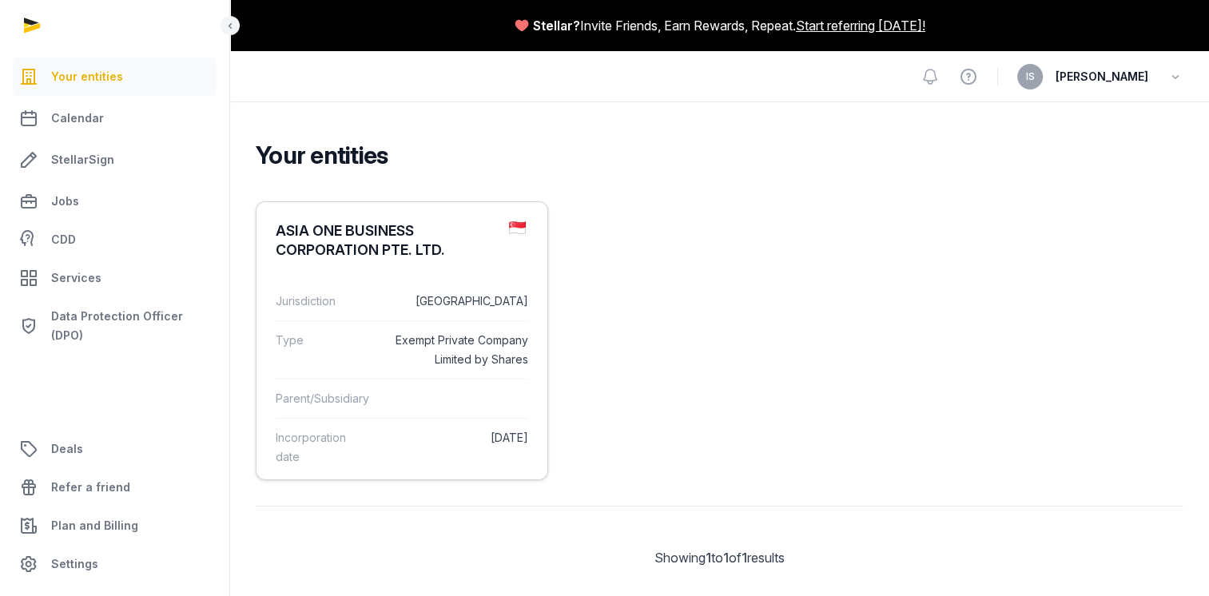
click at [364, 305] on dt "Jurisdiction" at bounding box center [324, 301] width 96 height 19
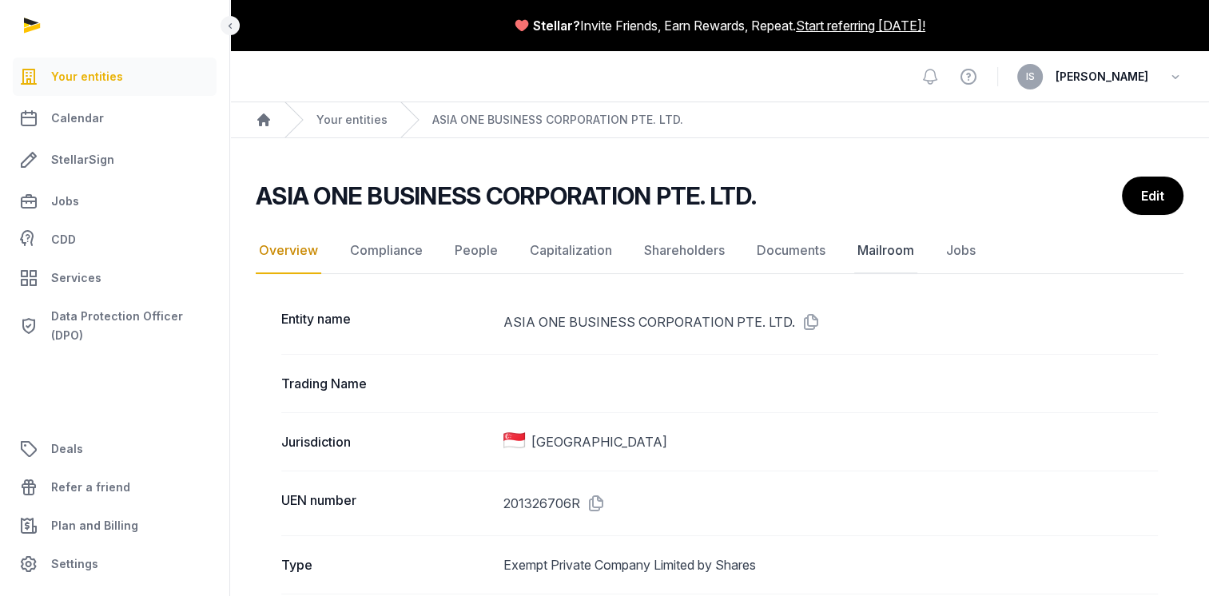
click at [870, 250] on link "Mailroom" at bounding box center [886, 251] width 63 height 46
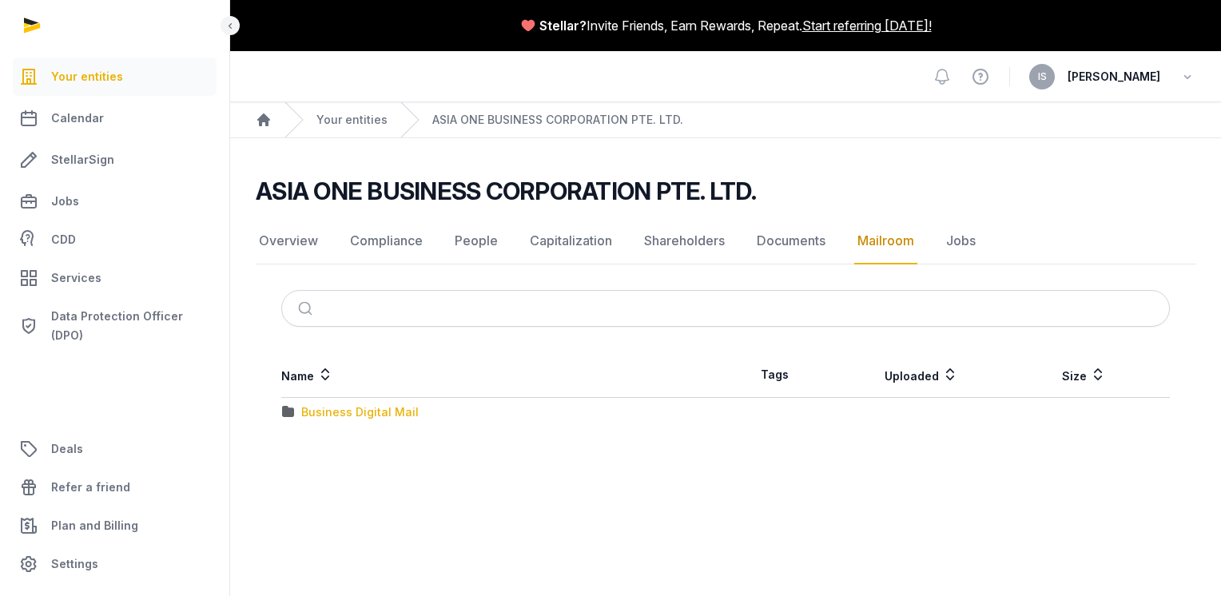
click at [361, 414] on div "Business Digital Mail" at bounding box center [360, 412] width 118 height 16
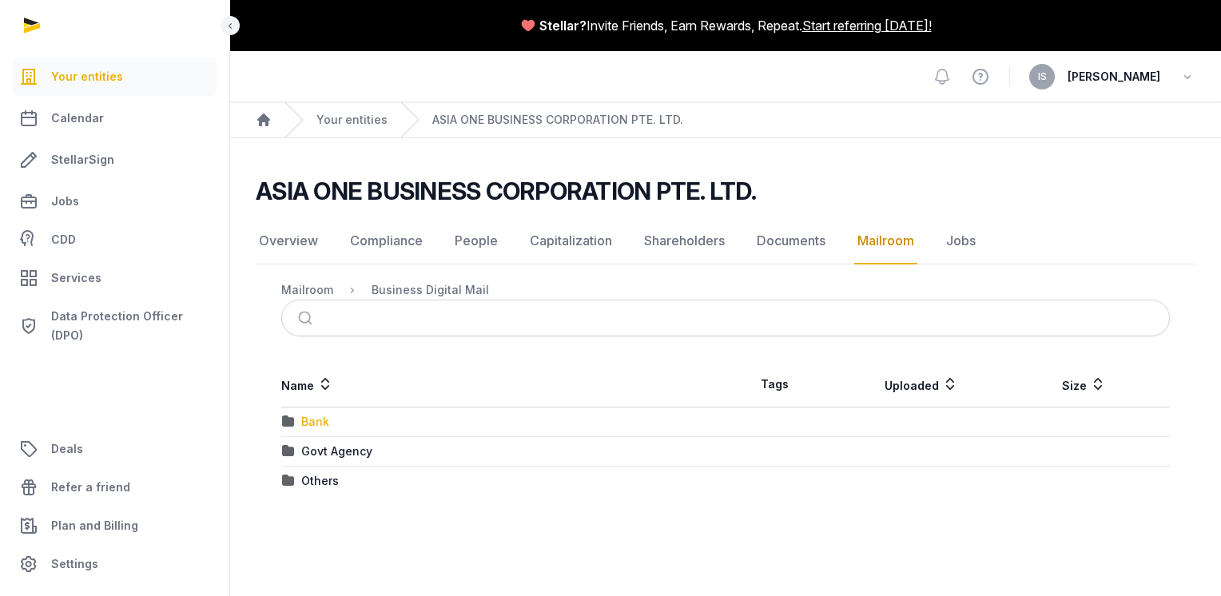
click at [320, 420] on div "Bank" at bounding box center [315, 422] width 28 height 16
click at [320, 420] on div "UOB" at bounding box center [313, 422] width 24 height 16
click at [320, 420] on div "2025" at bounding box center [315, 422] width 28 height 16
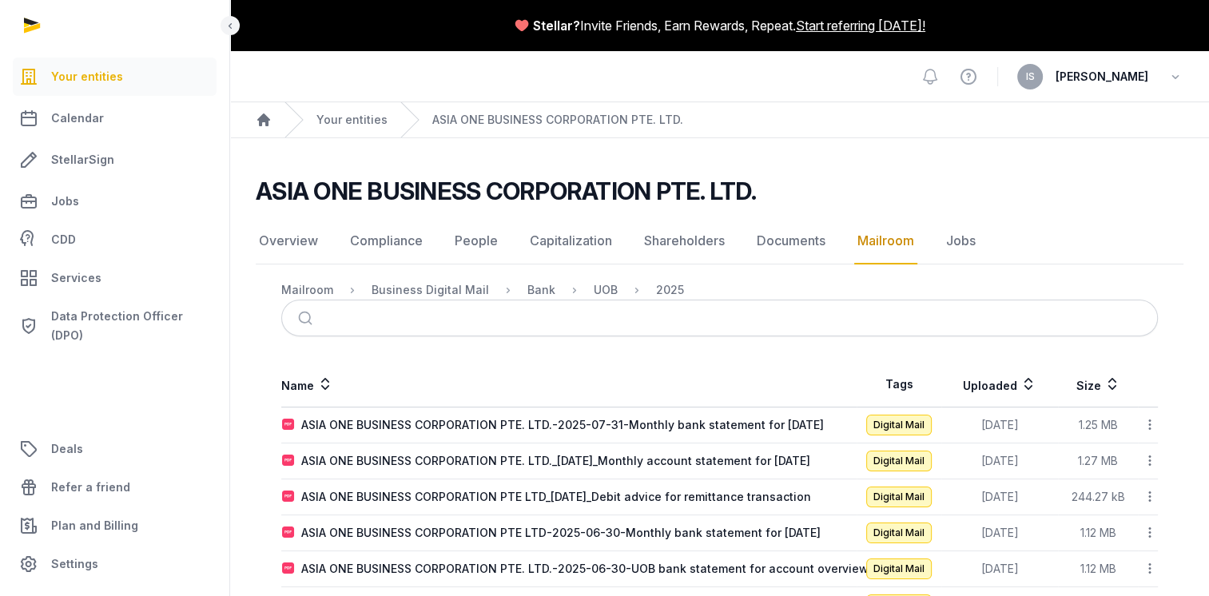
scroll to position [80, 0]
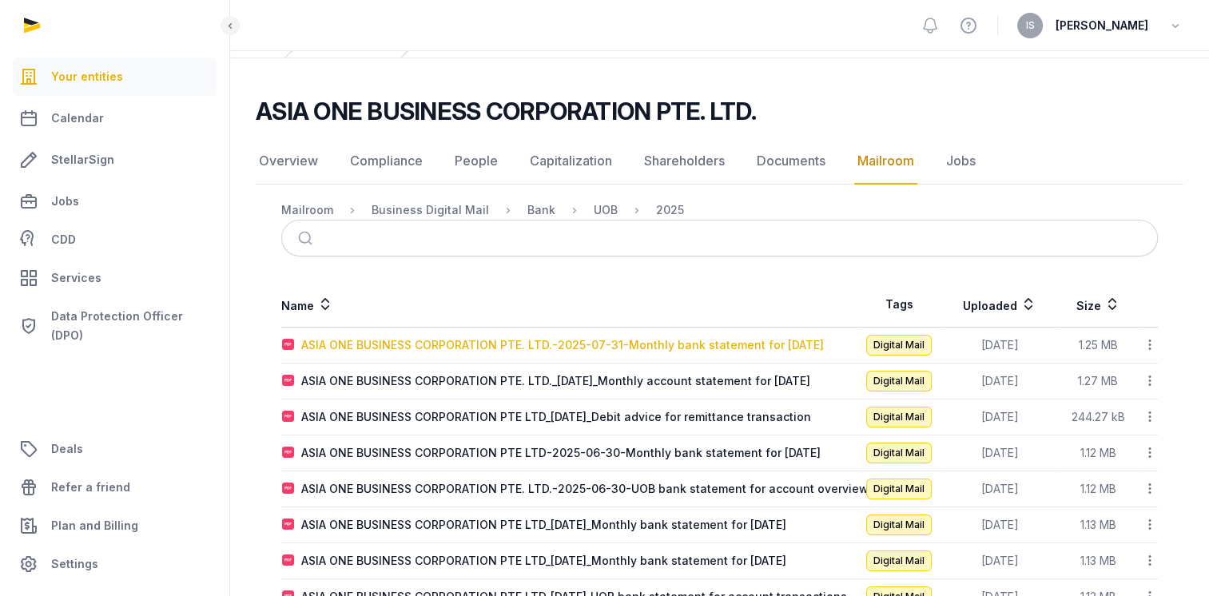
click at [758, 338] on div "ASIA ONE BUSINESS CORPORATION PTE. LTD.-2025-07-31-Monthly bank statement for […" at bounding box center [562, 345] width 523 height 16
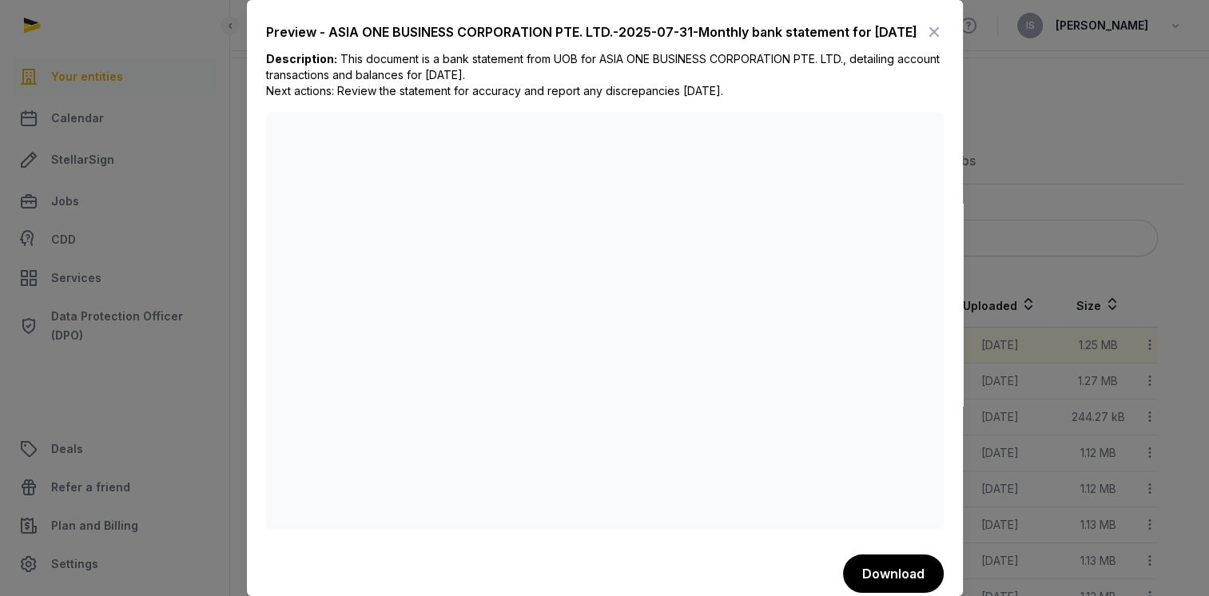
scroll to position [0, 0]
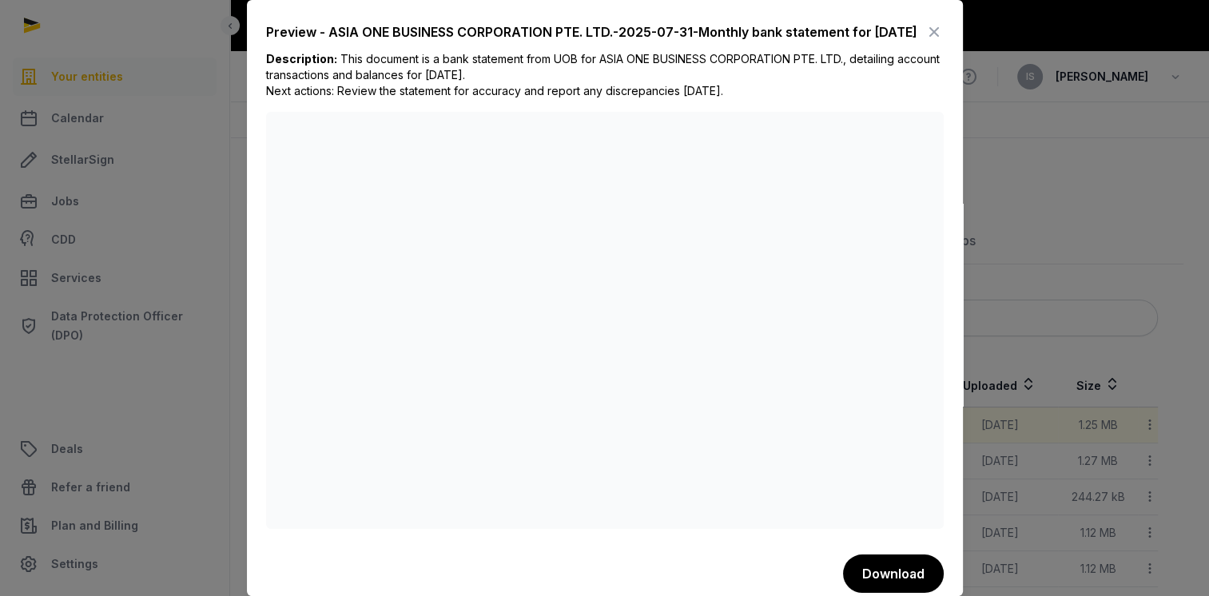
click at [925, 34] on icon at bounding box center [934, 32] width 19 height 26
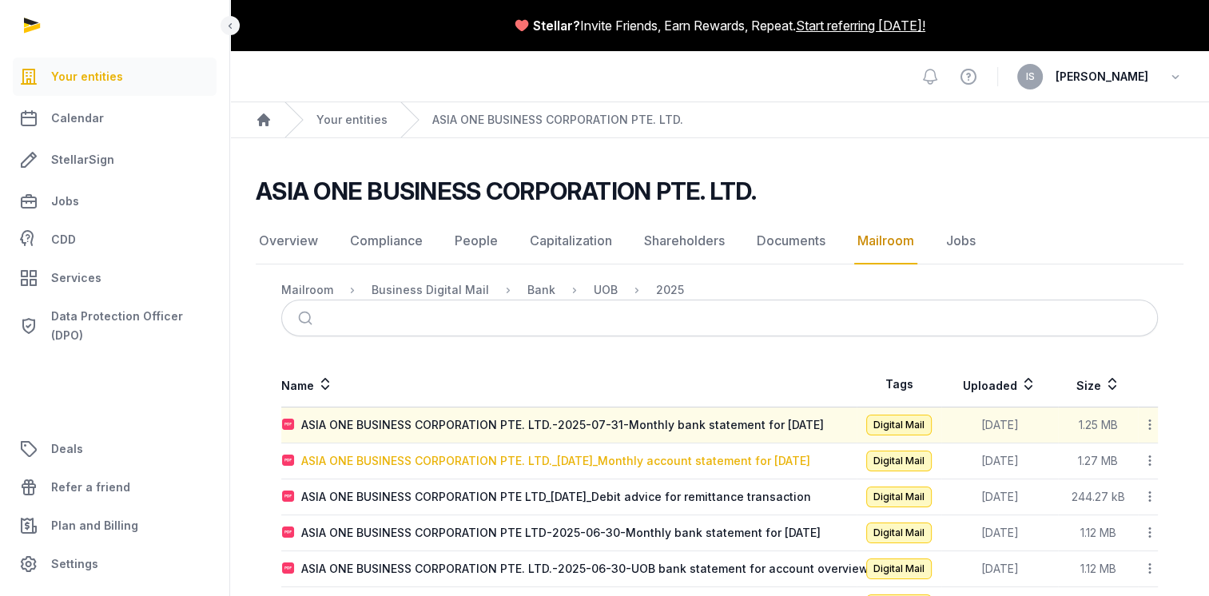
click at [516, 460] on div "ASIA ONE BUSINESS CORPORATION PTE. LTD._[DATE]_Monthly account statement for [D…" at bounding box center [555, 461] width 509 height 16
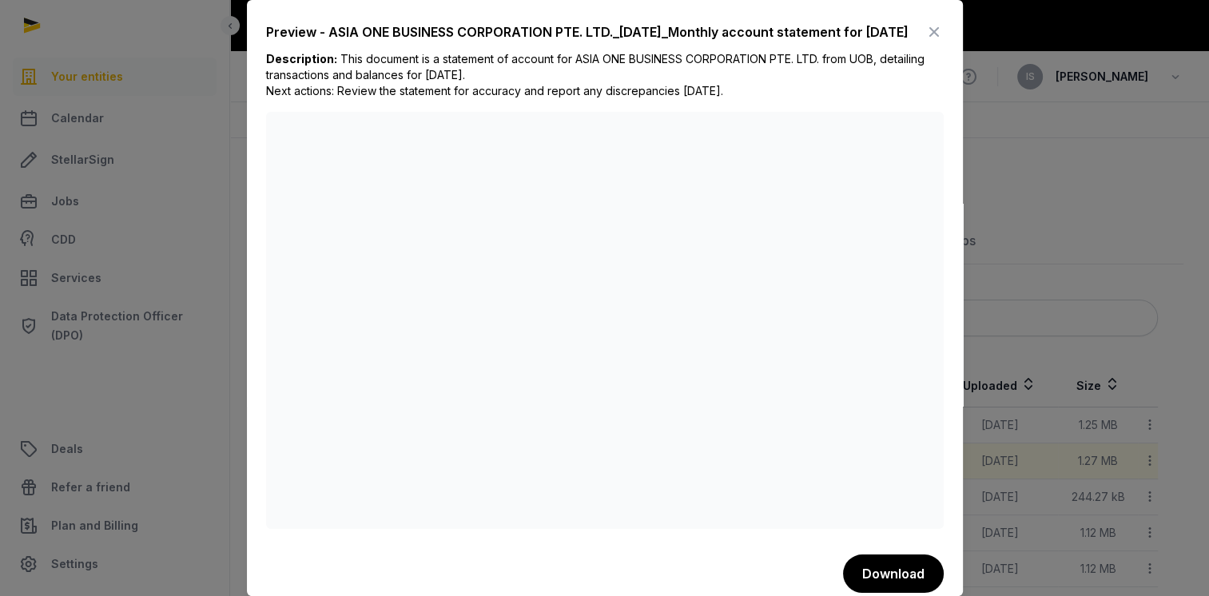
click at [925, 30] on icon at bounding box center [934, 32] width 19 height 26
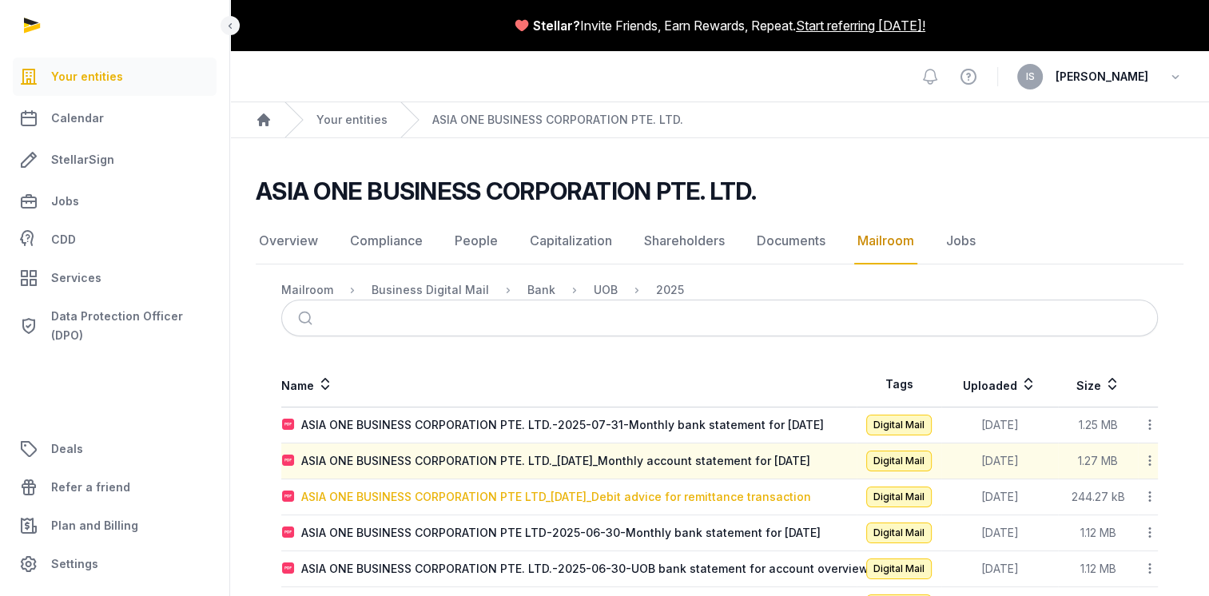
click at [628, 491] on div "ASIA ONE BUSINESS CORPORATION PTE LTD_[DATE]_Debit advice for remittance transa…" at bounding box center [556, 497] width 510 height 16
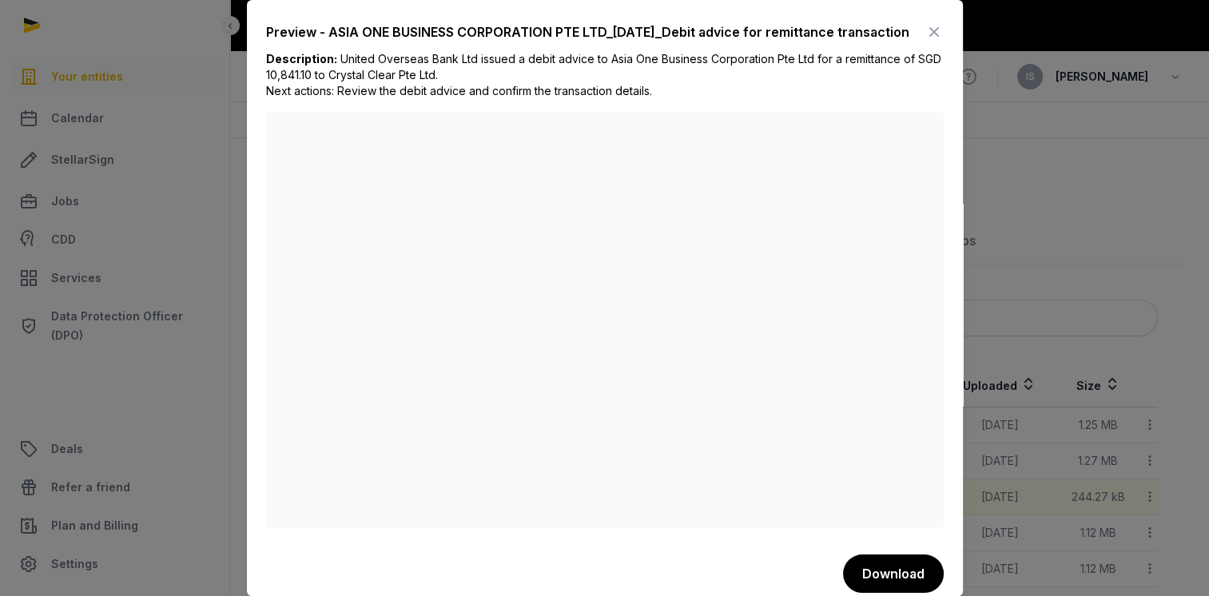
scroll to position [29, 0]
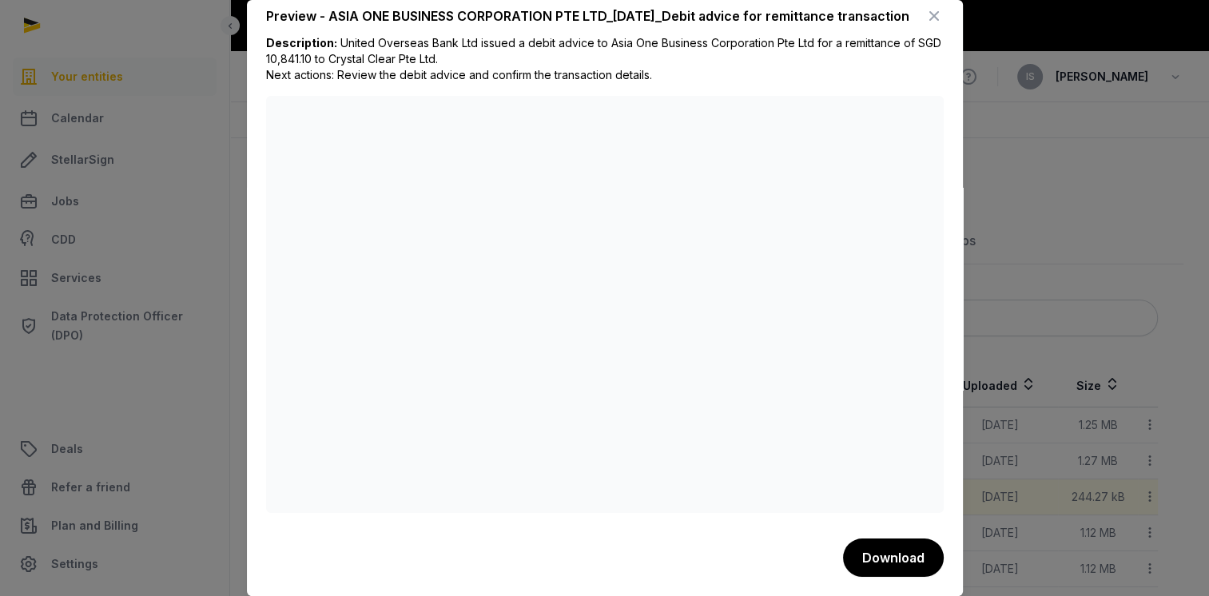
click at [925, 10] on icon at bounding box center [934, 16] width 19 height 26
